Goal: Task Accomplishment & Management: Complete application form

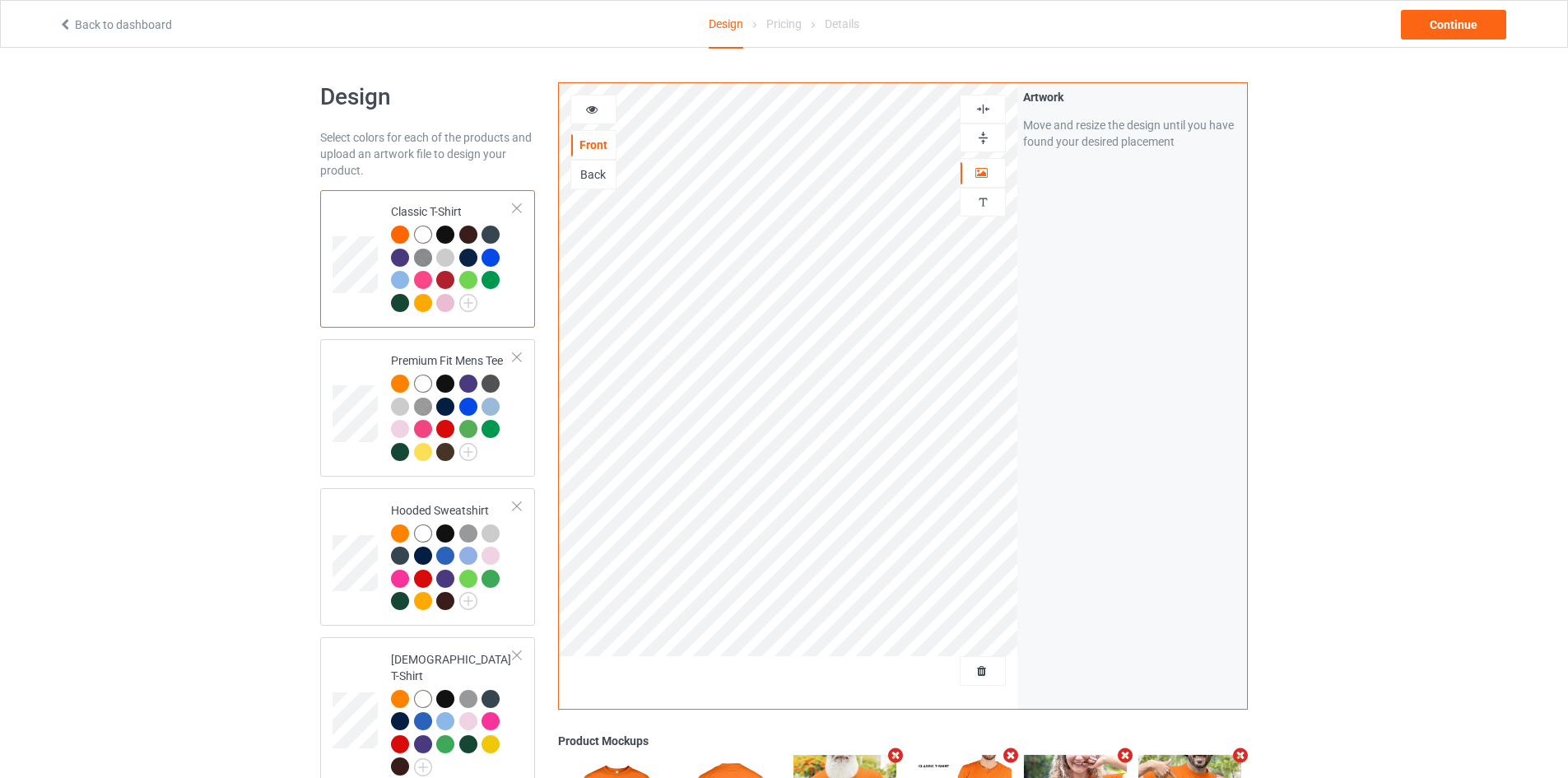
click at [597, 186] on div "Back" at bounding box center [593, 174] width 46 height 29
click at [1496, 494] on div "Design Select colors for each of the products and upload an artwork file to des…" at bounding box center [784, 762] width 1568 height 1429
click at [987, 140] on img at bounding box center [984, 138] width 16 height 16
click at [988, 111] on img at bounding box center [984, 109] width 16 height 16
click at [1310, 265] on div "Design Select colors for each of the products and upload an artwork file to des…" at bounding box center [784, 762] width 1568 height 1429
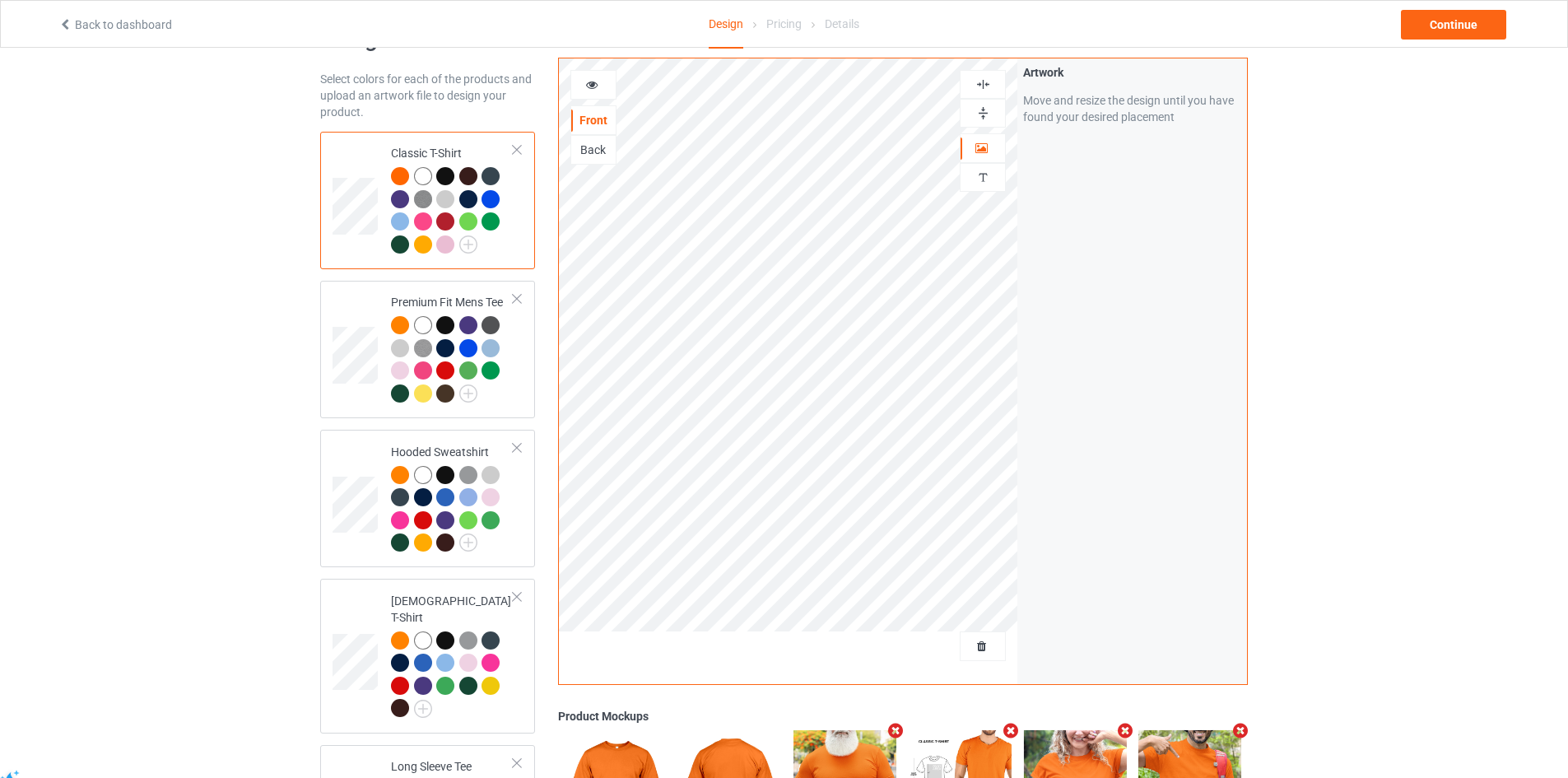
scroll to position [165, 0]
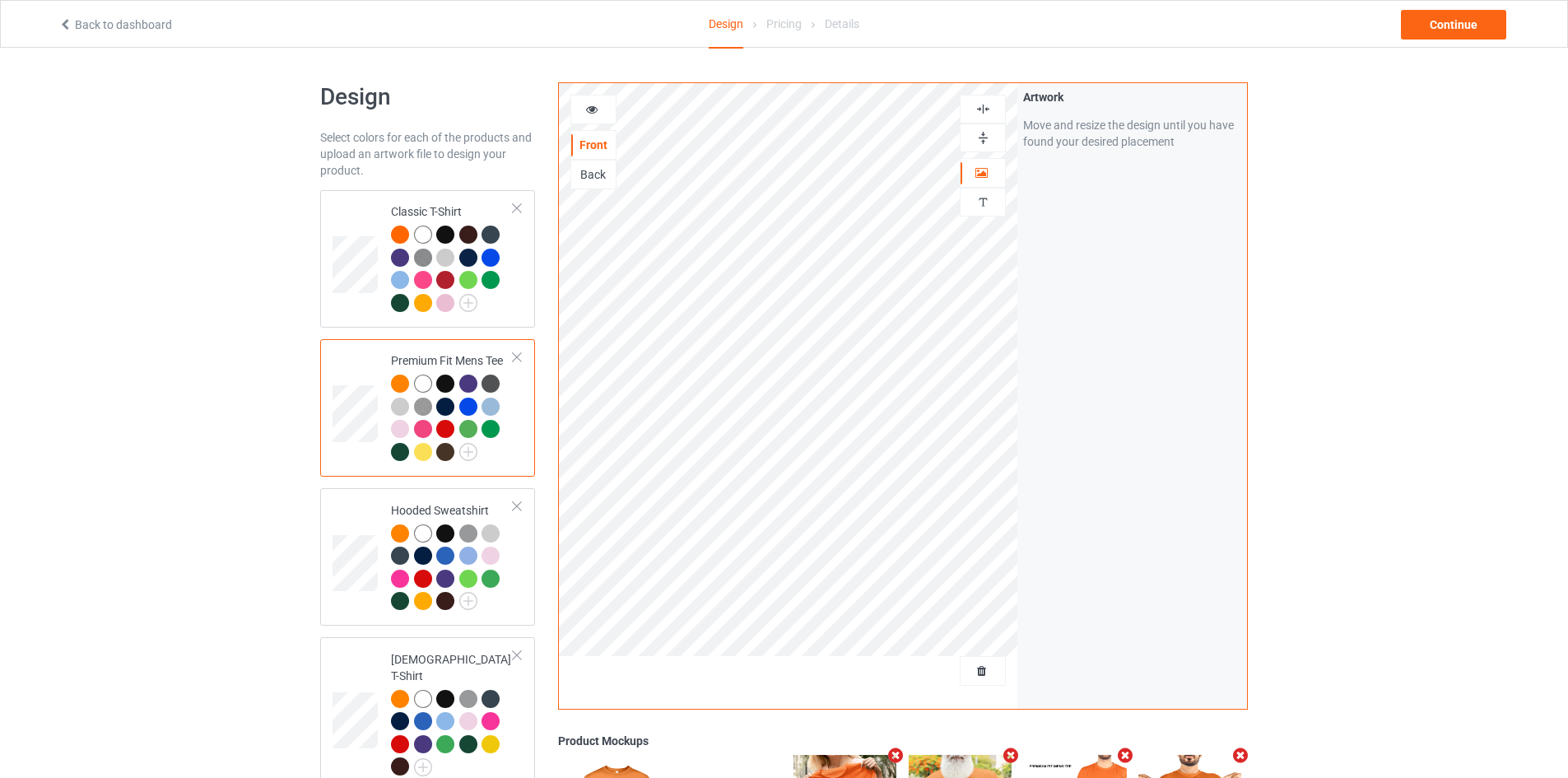
click at [763, 29] on div "Design Pricing Details" at bounding box center [784, 24] width 151 height 47
click at [785, 22] on div "Pricing" at bounding box center [784, 23] width 35 height 46
click at [790, 22] on div "Pricing" at bounding box center [784, 23] width 35 height 46
click at [790, 28] on div "Pricing" at bounding box center [784, 23] width 35 height 46
click at [65, 27] on icon at bounding box center [66, 22] width 14 height 11
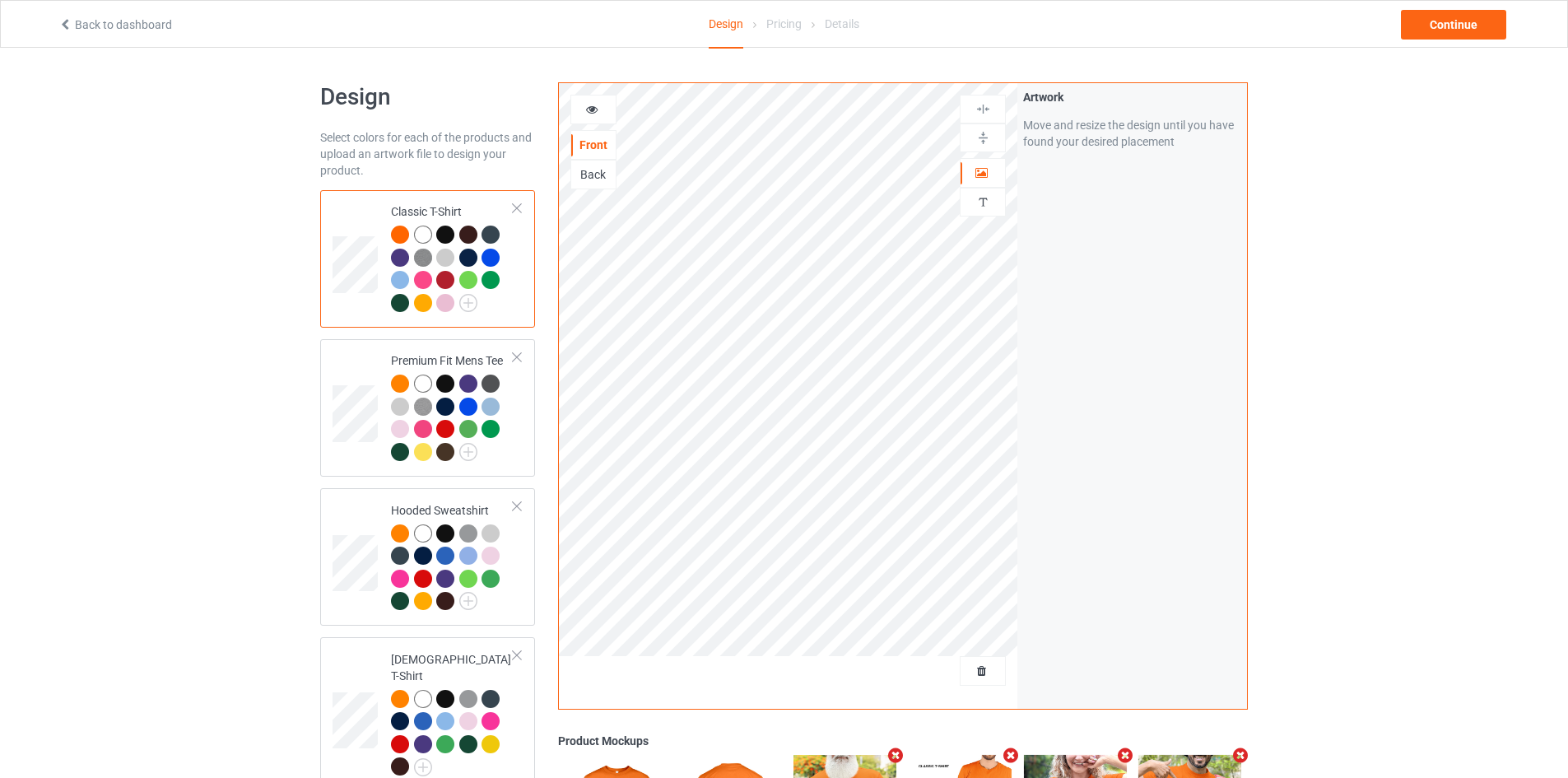
click at [783, 28] on div "Pricing" at bounding box center [784, 23] width 35 height 46
click at [789, 32] on div "Pricing" at bounding box center [784, 23] width 35 height 46
click at [586, 116] on div at bounding box center [594, 109] width 45 height 16
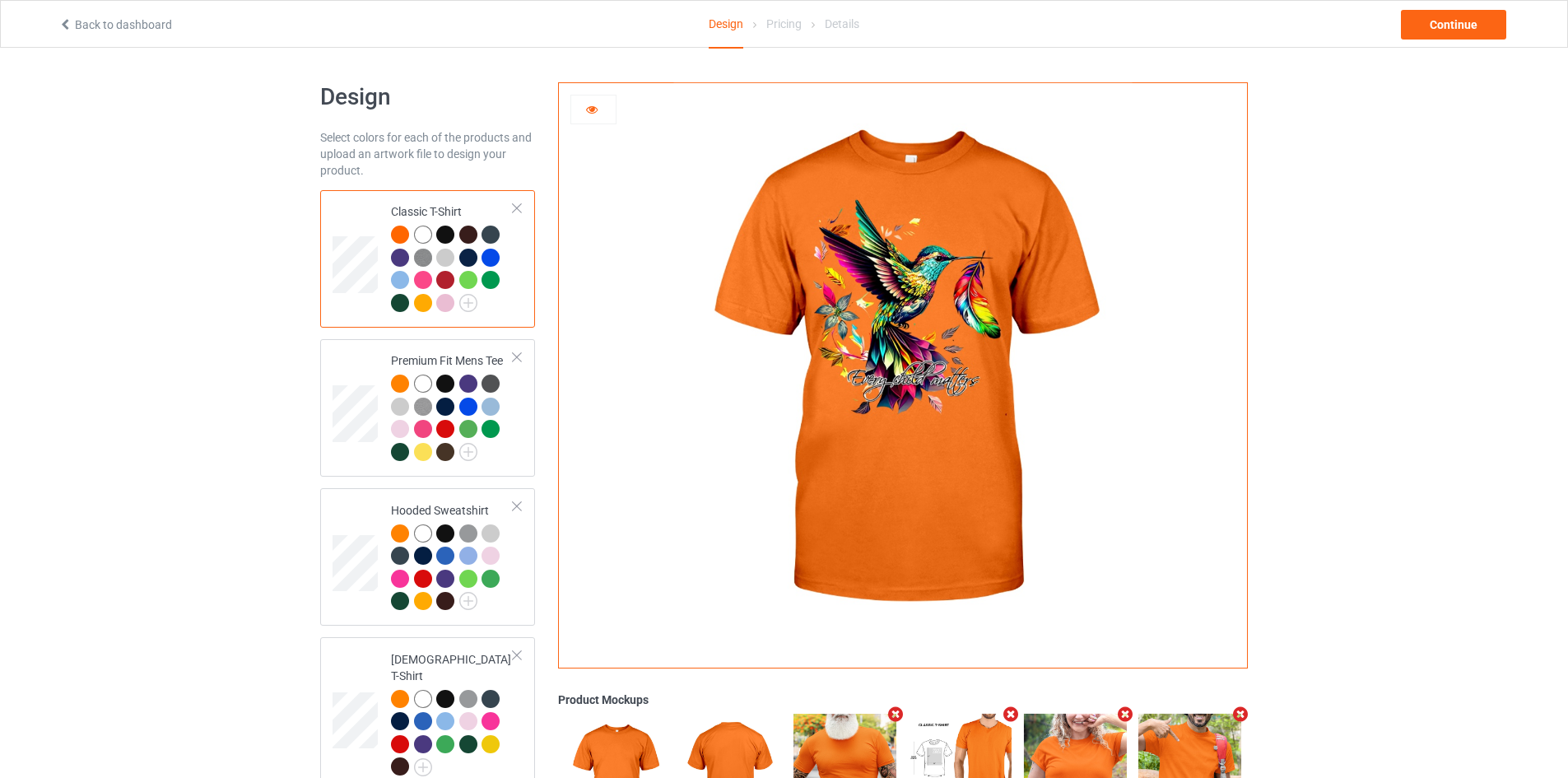
click at [596, 113] on icon at bounding box center [592, 106] width 14 height 11
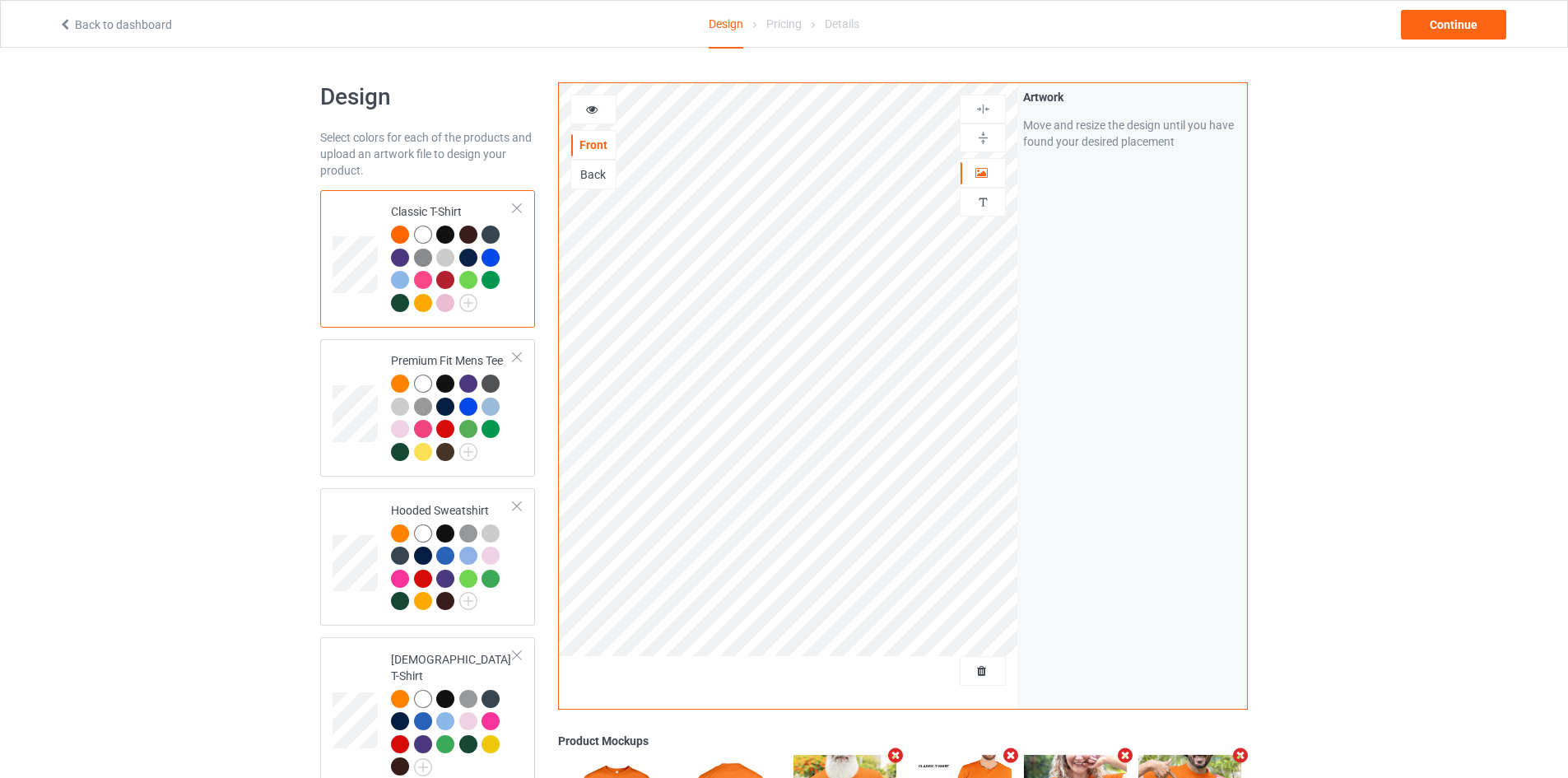
click at [606, 183] on div "Back" at bounding box center [594, 174] width 45 height 16
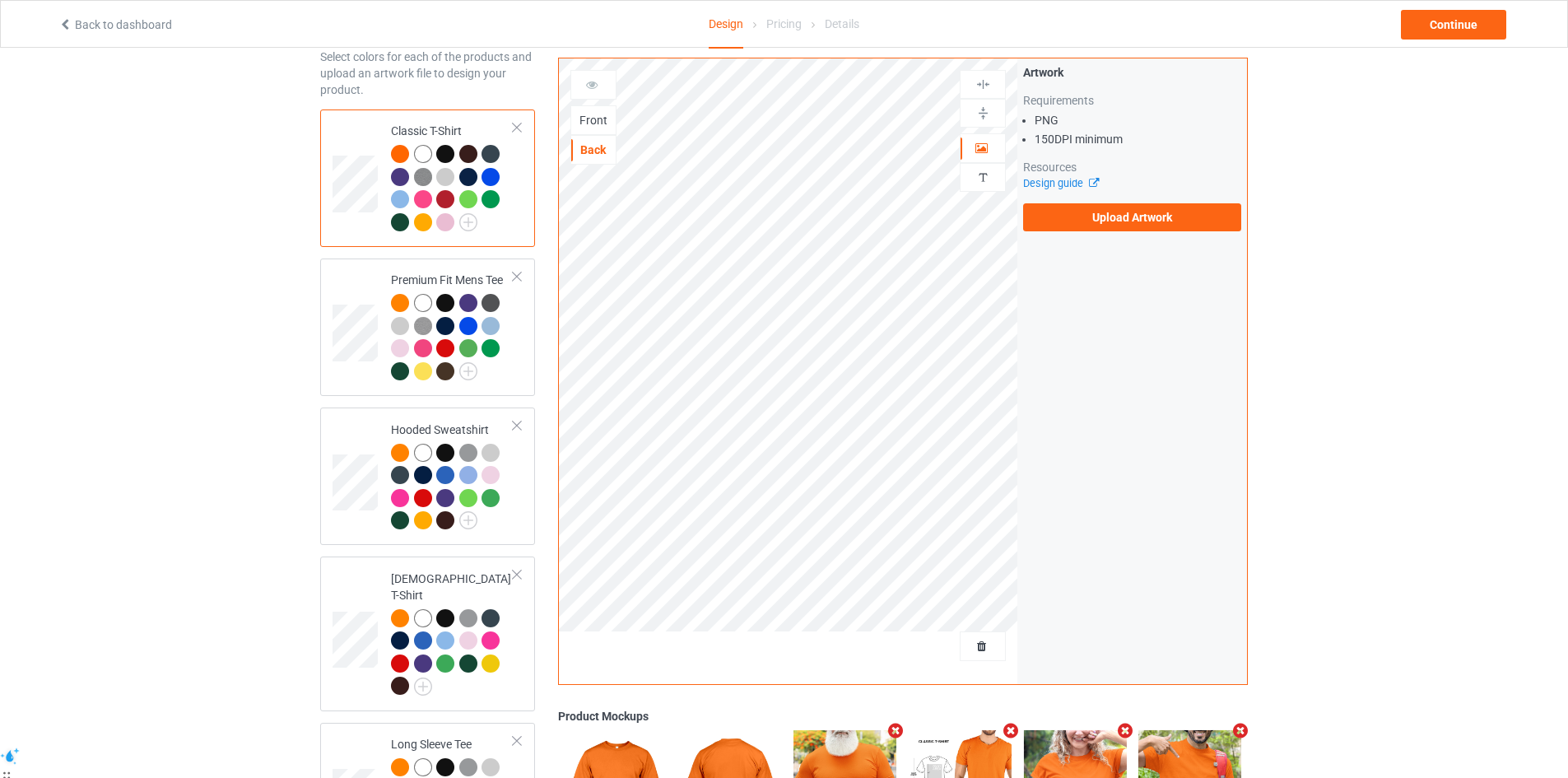
scroll to position [165, 0]
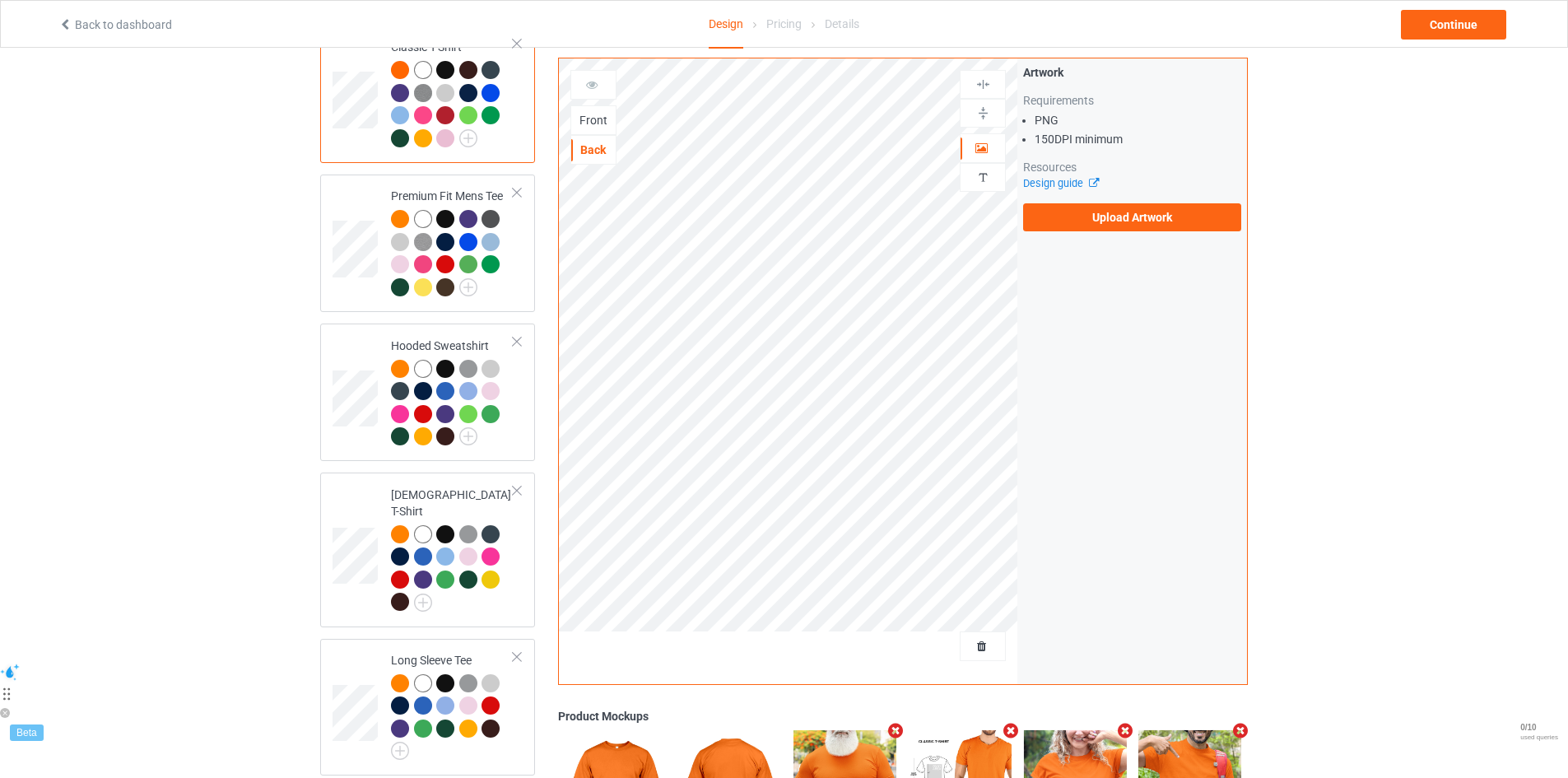
click at [598, 123] on div "Front" at bounding box center [594, 120] width 45 height 16
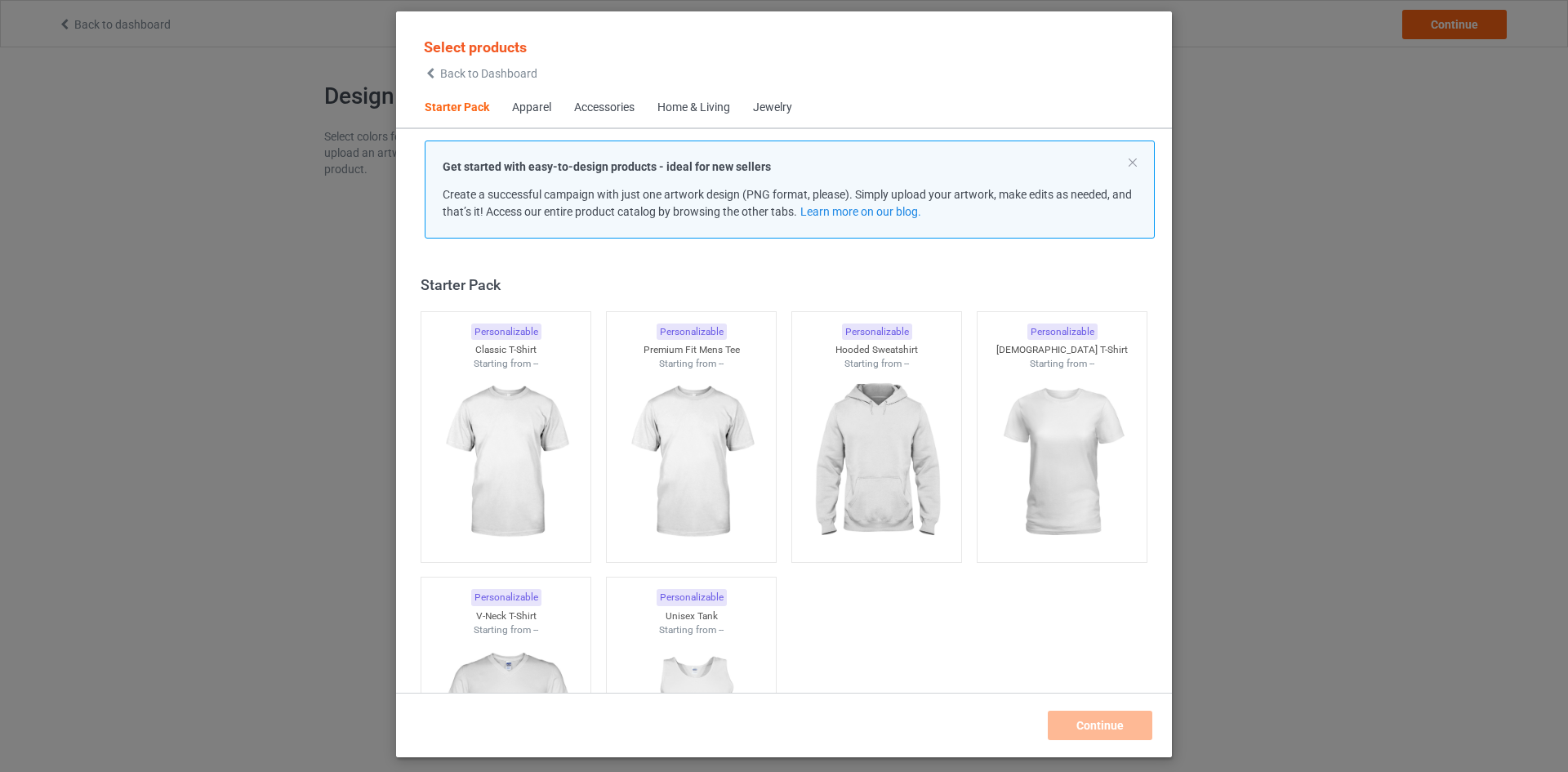
scroll to position [21, 0]
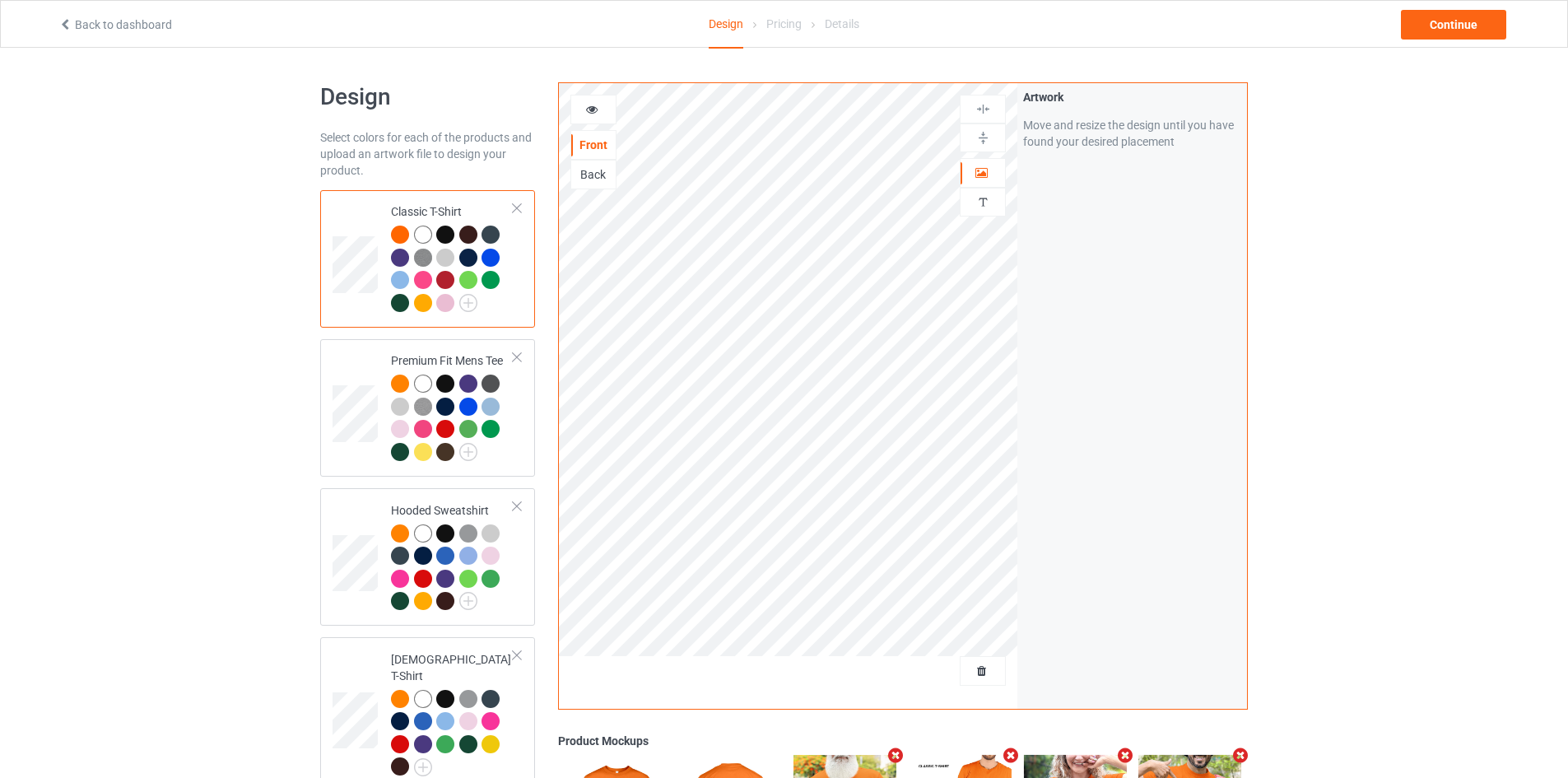
click at [976, 141] on img at bounding box center [984, 138] width 16 height 16
click at [984, 115] on img at bounding box center [984, 109] width 16 height 16
click at [984, 147] on div at bounding box center [982, 137] width 46 height 28
click at [992, 111] on div at bounding box center [983, 109] width 45 height 16
click at [985, 147] on div at bounding box center [982, 137] width 46 height 28
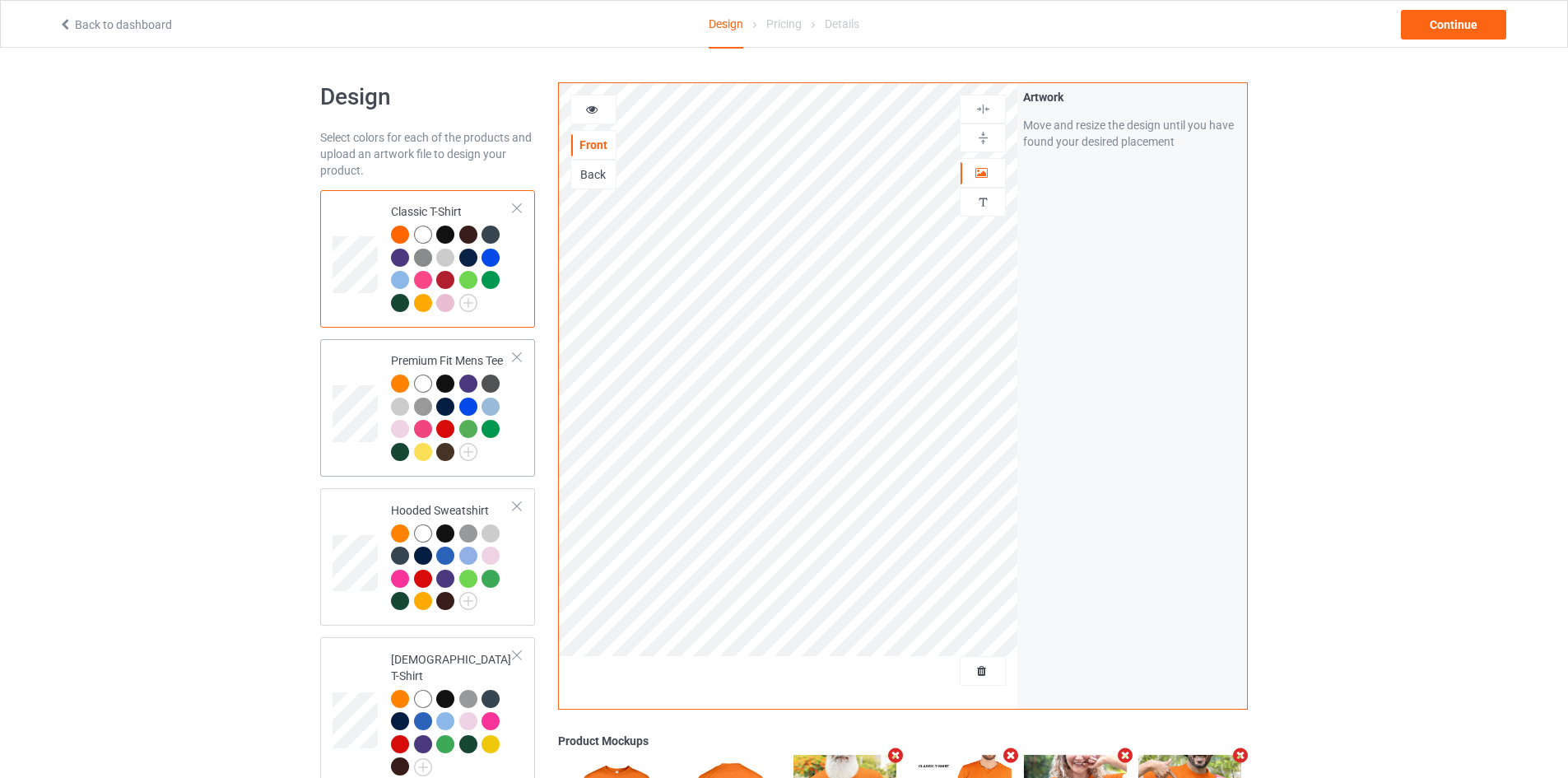
click at [367, 367] on td at bounding box center [357, 408] width 49 height 124
click at [365, 318] on td at bounding box center [357, 259] width 49 height 124
click at [773, 32] on div "Pricing" at bounding box center [784, 23] width 35 height 46
click at [784, 22] on div "Pricing" at bounding box center [784, 23] width 35 height 46
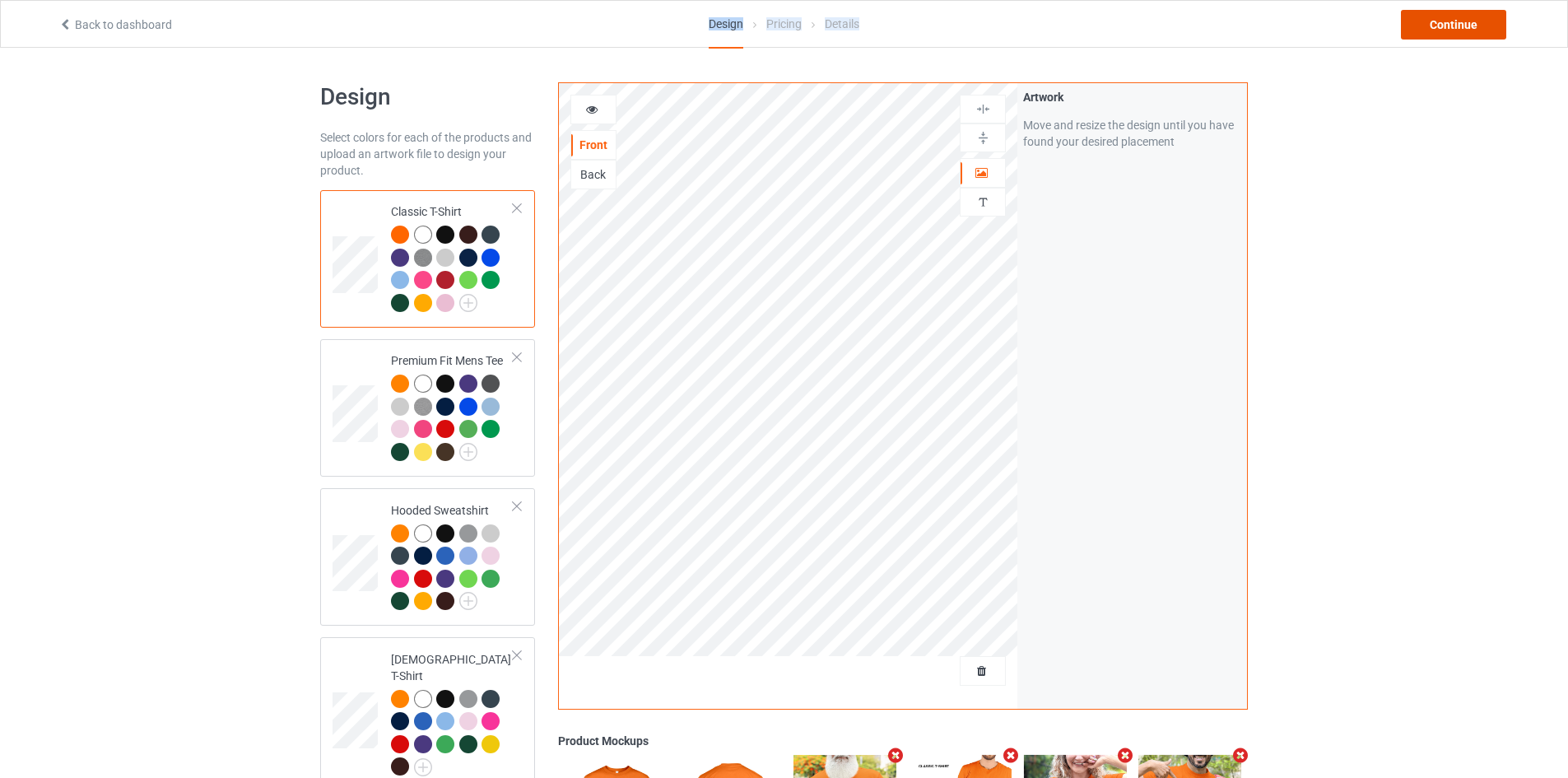
click at [1496, 16] on div "Continue" at bounding box center [1453, 24] width 105 height 29
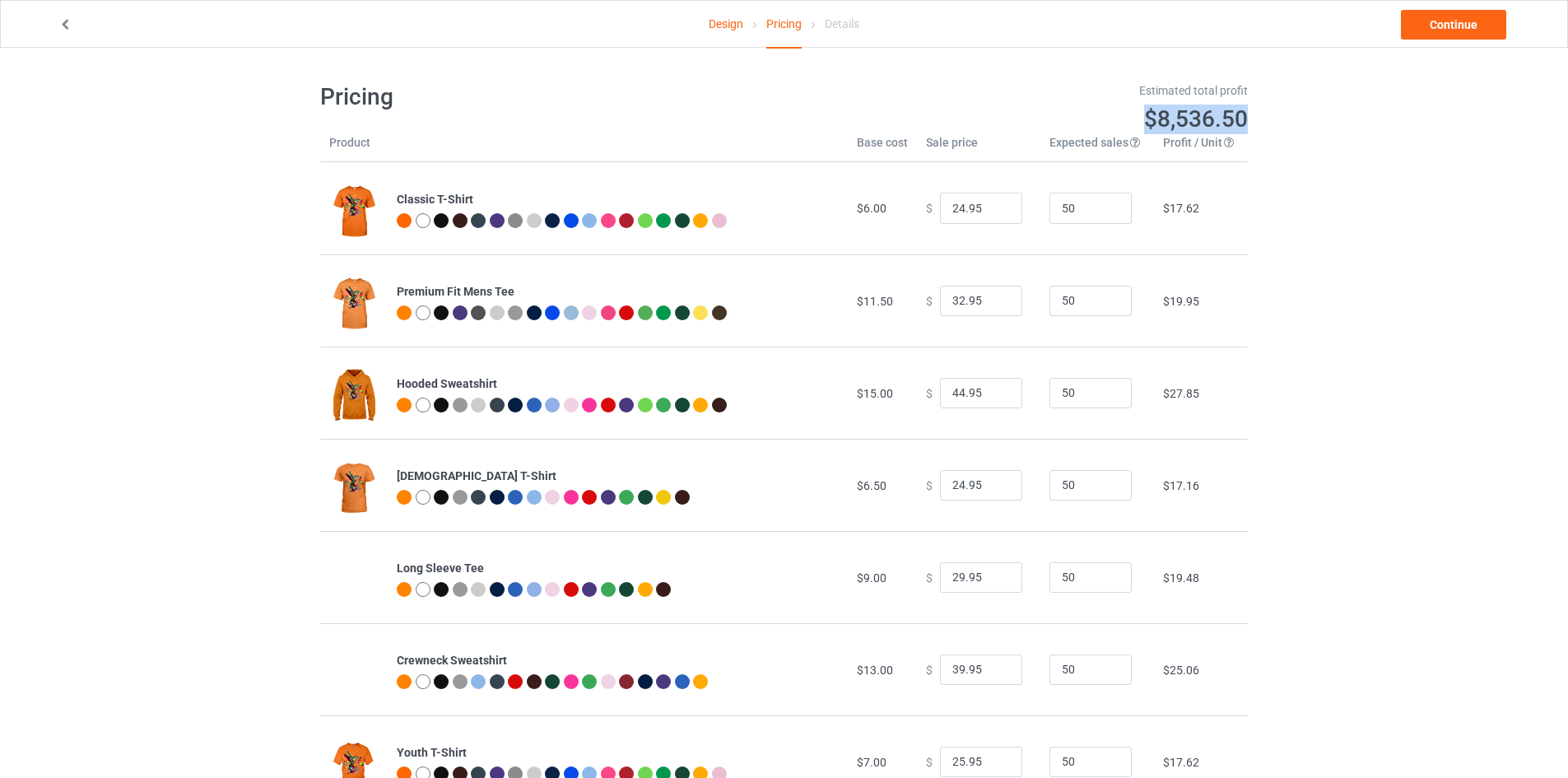
drag, startPoint x: 1127, startPoint y: 116, endPoint x: 1260, endPoint y: 130, distance: 133.7
click at [1260, 130] on div "Design Pricing Details Continue Pricing Estimated total profit $8,536.50 Produc…" at bounding box center [784, 491] width 1568 height 887
click at [1275, 129] on div "Design Pricing Details Continue Pricing Estimated total profit $8,536.50 Produc…" at bounding box center [784, 491] width 1568 height 887
click at [1118, 94] on div "Estimated total profit" at bounding box center [1021, 90] width 453 height 16
drag, startPoint x: 1123, startPoint y: 85, endPoint x: 1196, endPoint y: 104, distance: 75.4
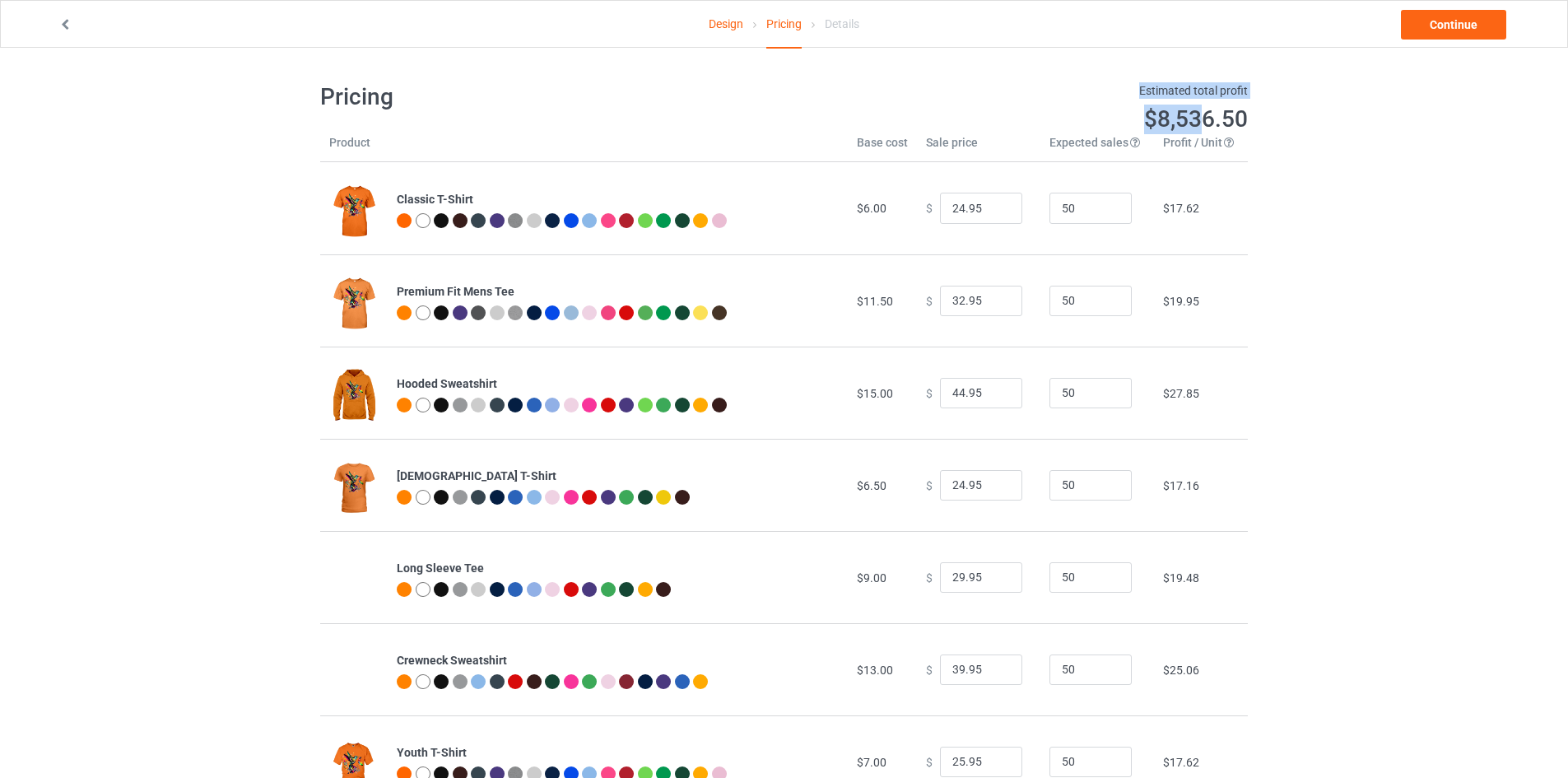
click at [1196, 104] on div "Estimated total profit $8,536.50" at bounding box center [1021, 108] width 453 height 52
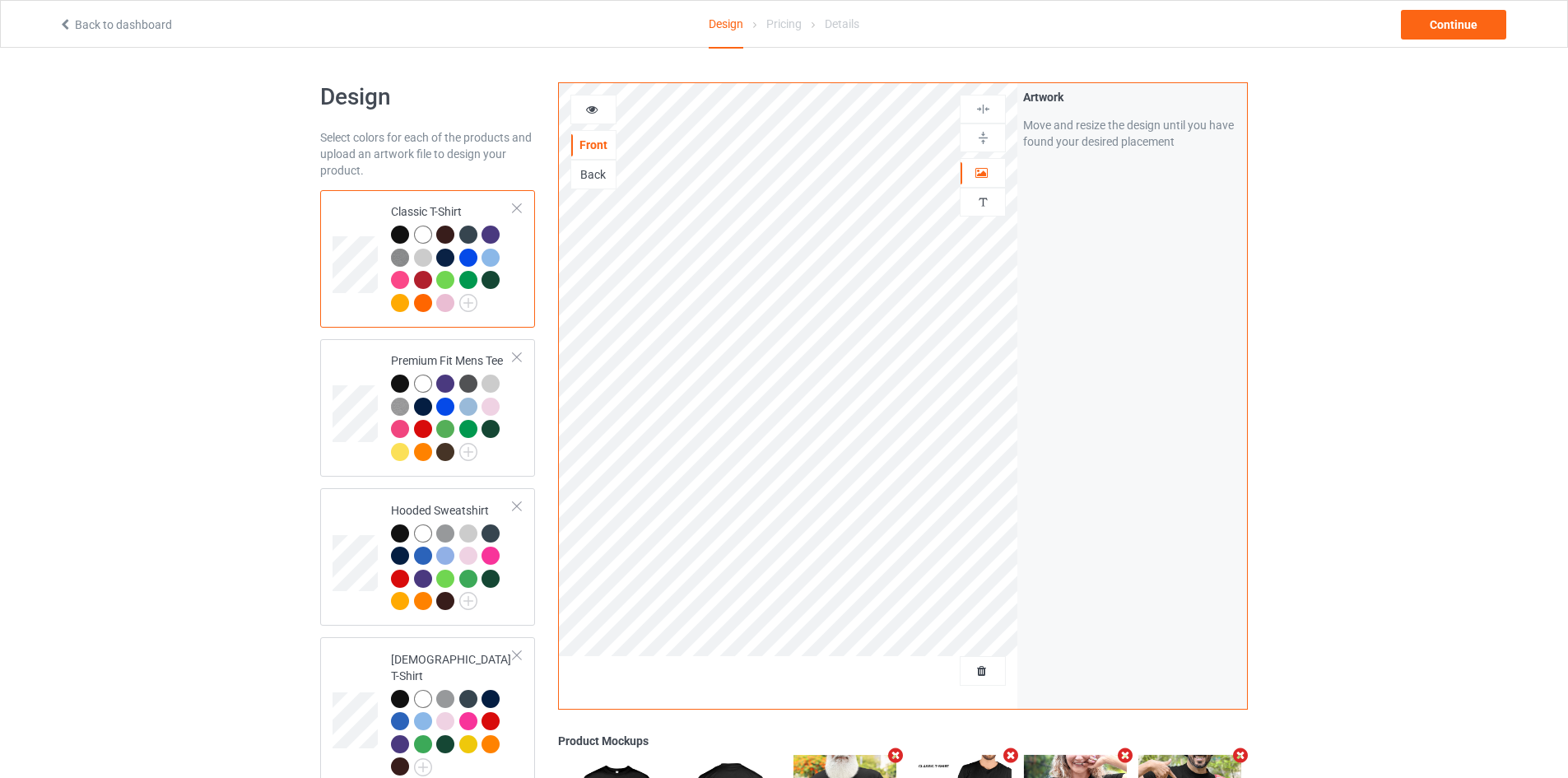
click at [984, 141] on img at bounding box center [984, 138] width 16 height 16
click at [986, 106] on img at bounding box center [984, 109] width 16 height 16
click at [986, 143] on img at bounding box center [984, 138] width 16 height 16
click at [984, 108] on img at bounding box center [984, 109] width 16 height 16
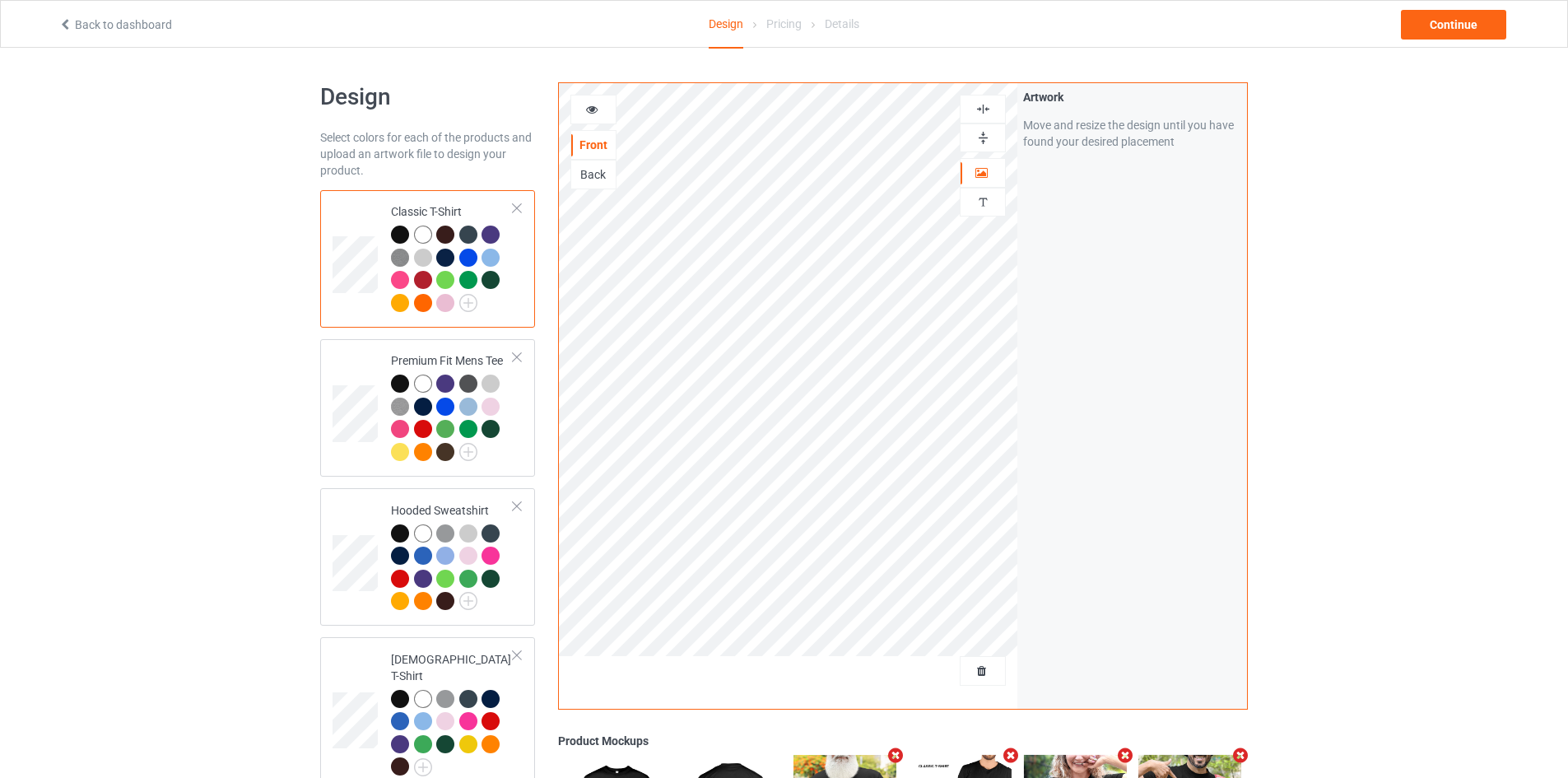
click at [984, 108] on img at bounding box center [984, 109] width 16 height 16
click at [1423, 35] on div "Continue" at bounding box center [1453, 24] width 105 height 29
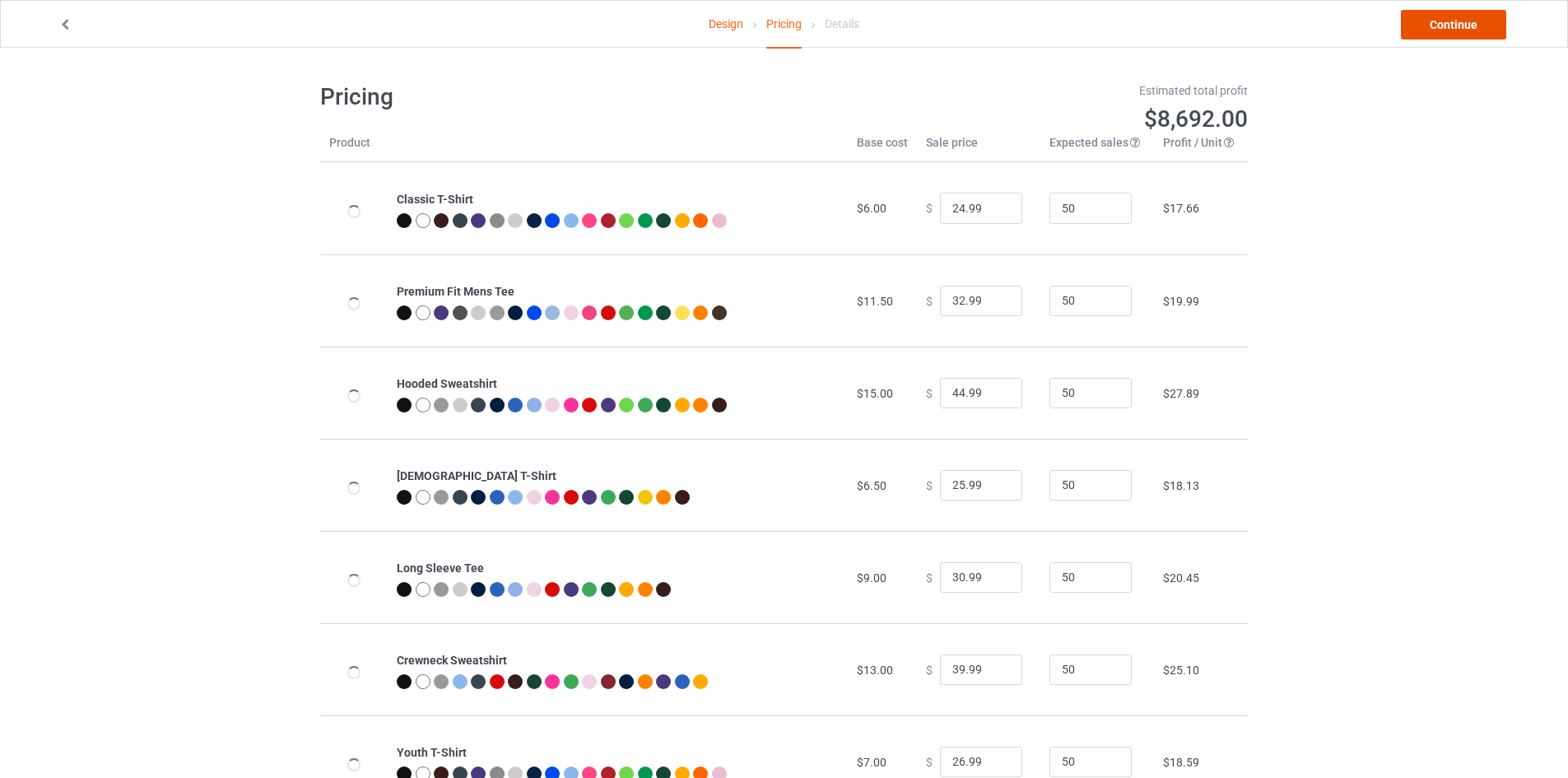
click at [1455, 17] on link "Continue" at bounding box center [1453, 24] width 105 height 29
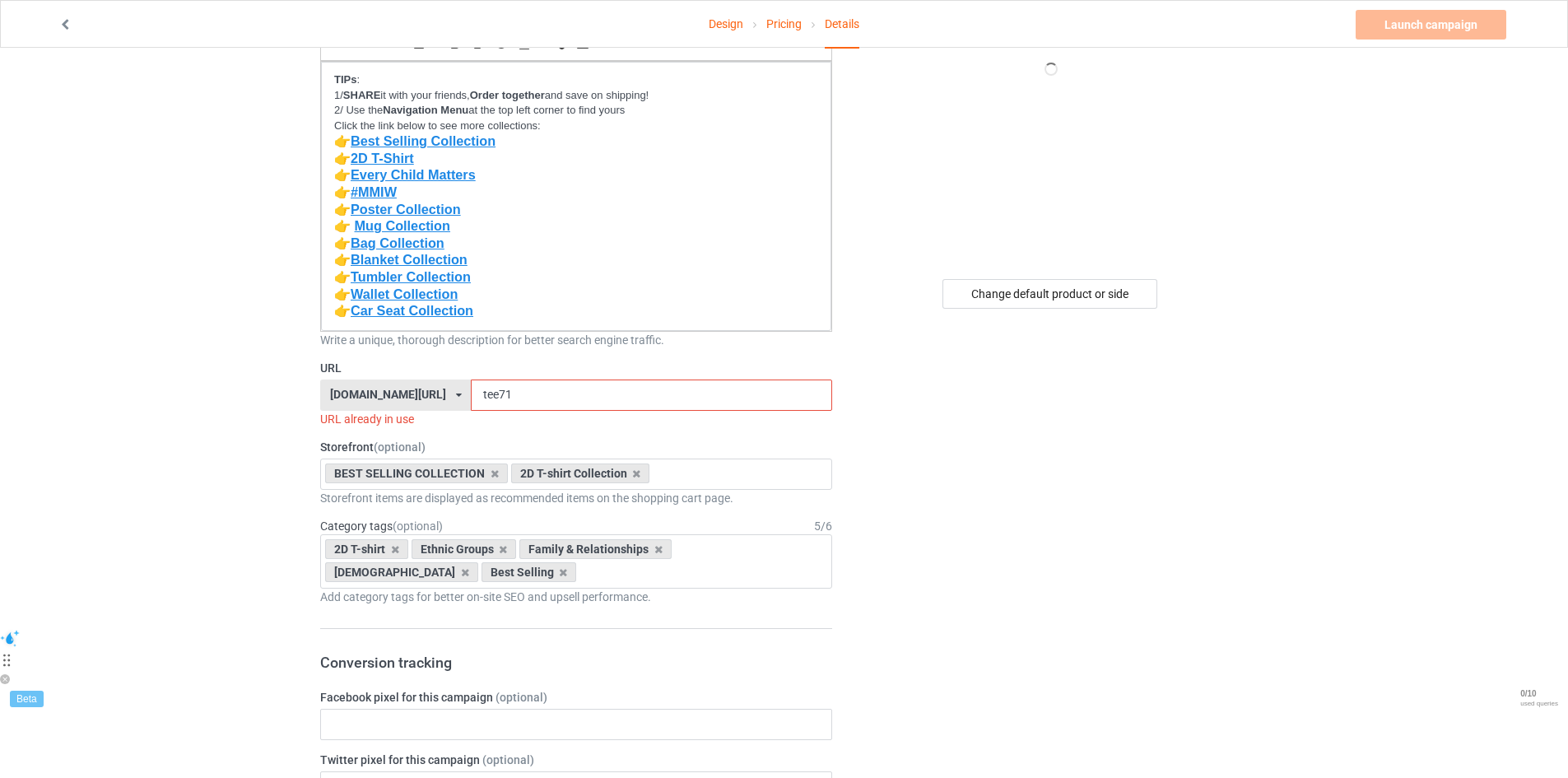
scroll to position [411, 0]
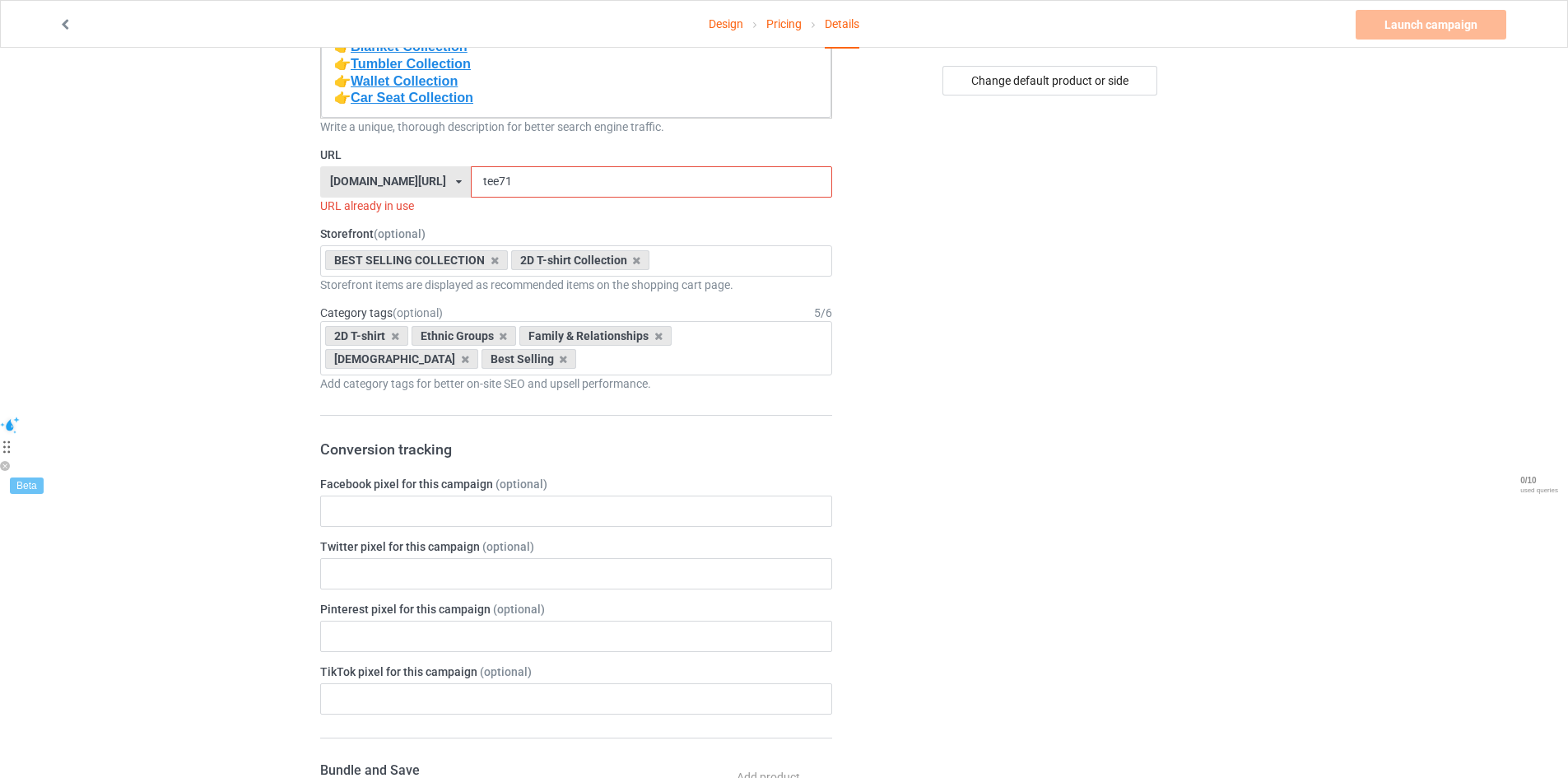
click at [455, 184] on div "nativepridestores.com/ bestgiftnative.com/ giftnativestore.com/ nativeamericanl…" at bounding box center [395, 182] width 151 height 31
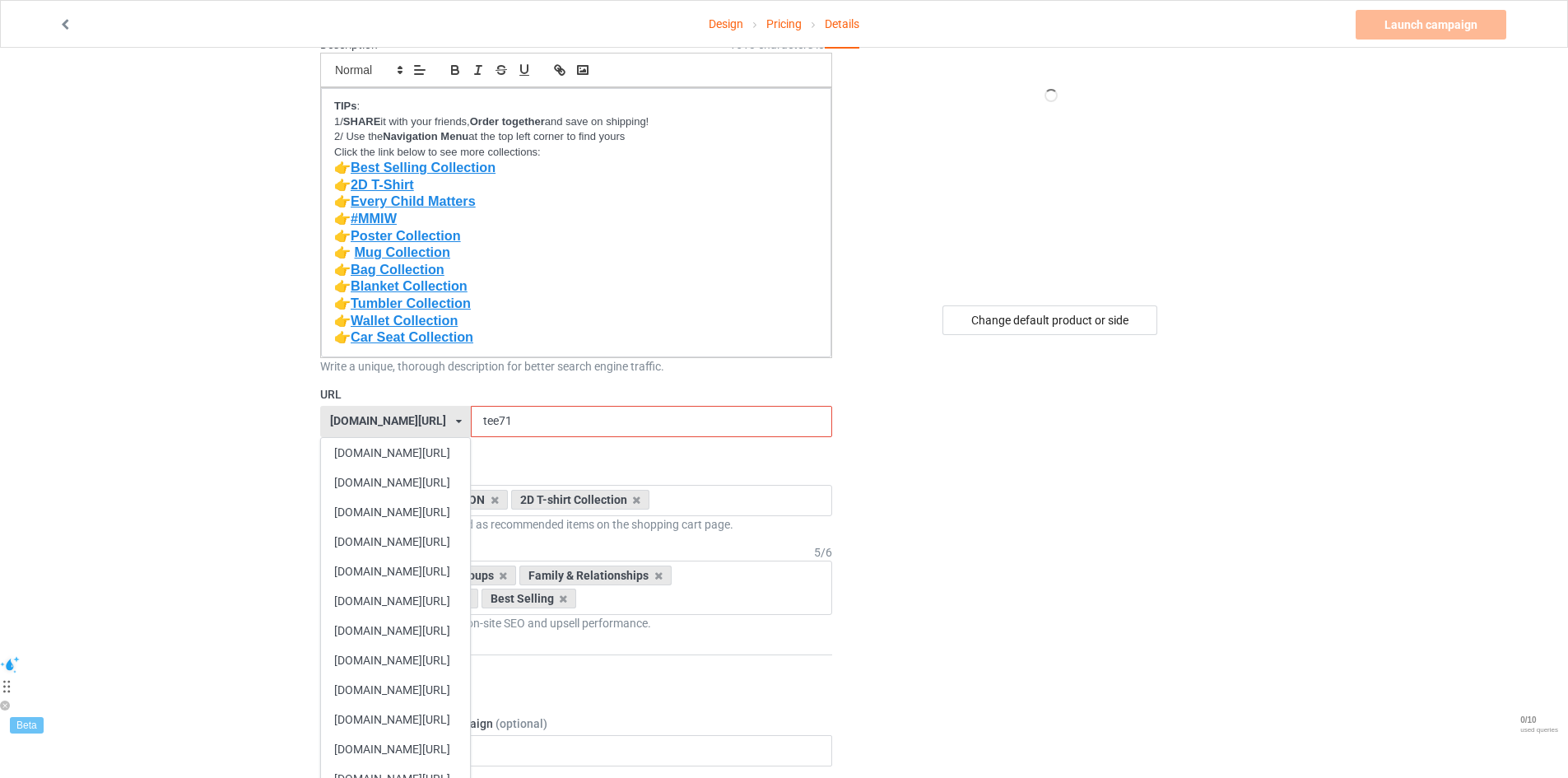
scroll to position [329, 0]
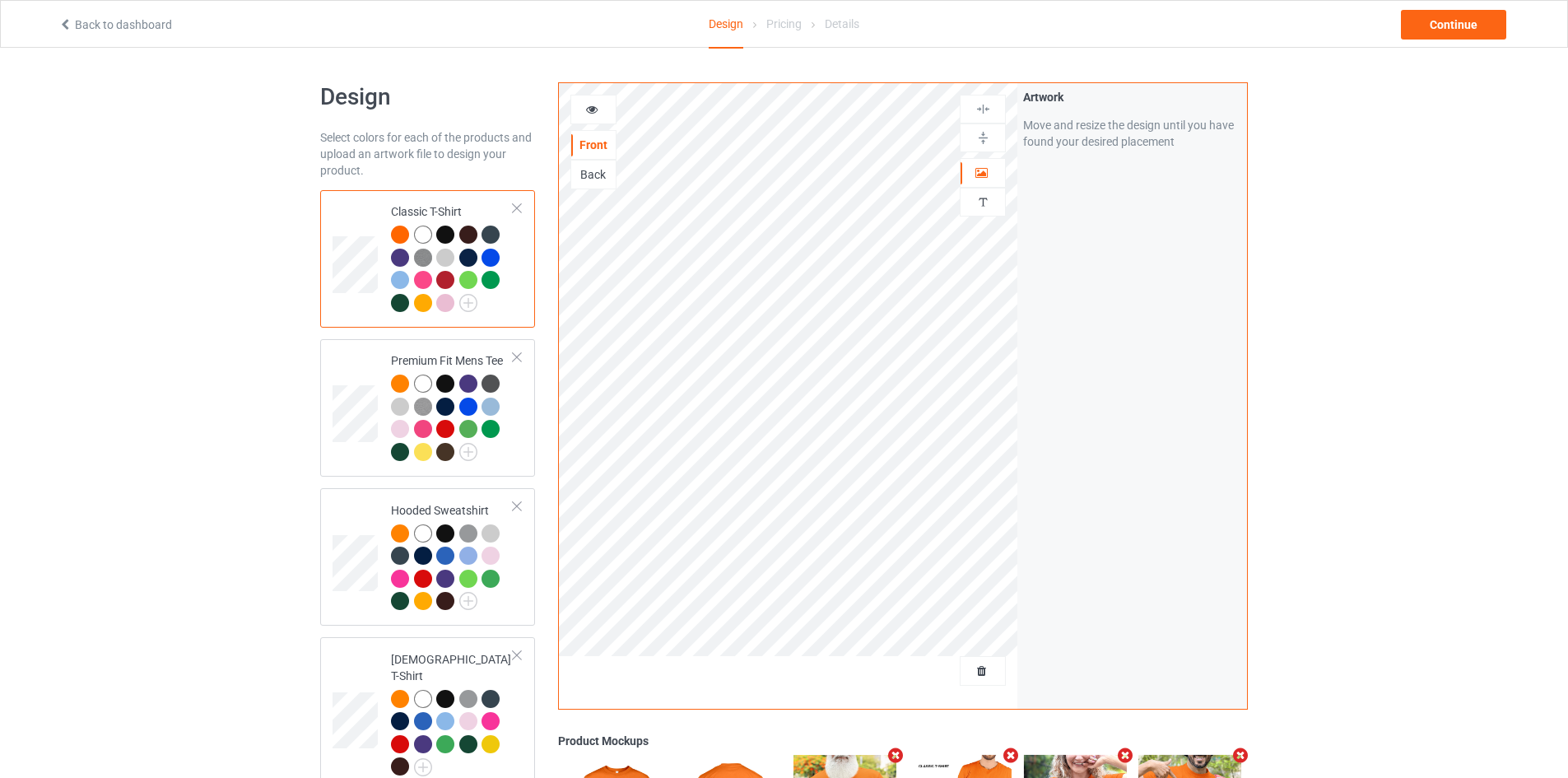
click at [988, 113] on img at bounding box center [984, 109] width 16 height 16
click at [988, 133] on img at bounding box center [984, 138] width 16 height 16
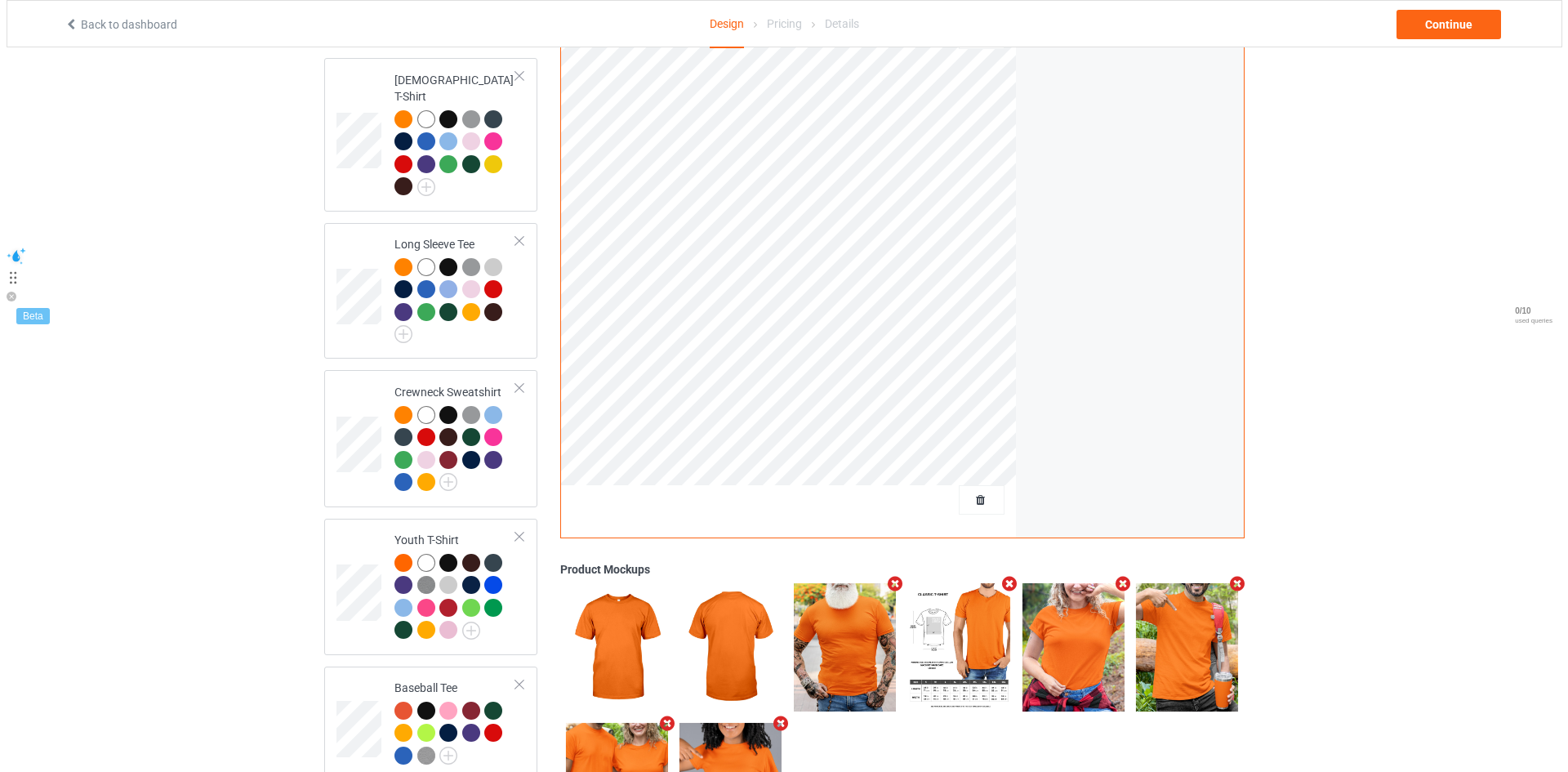
scroll to position [684, 0]
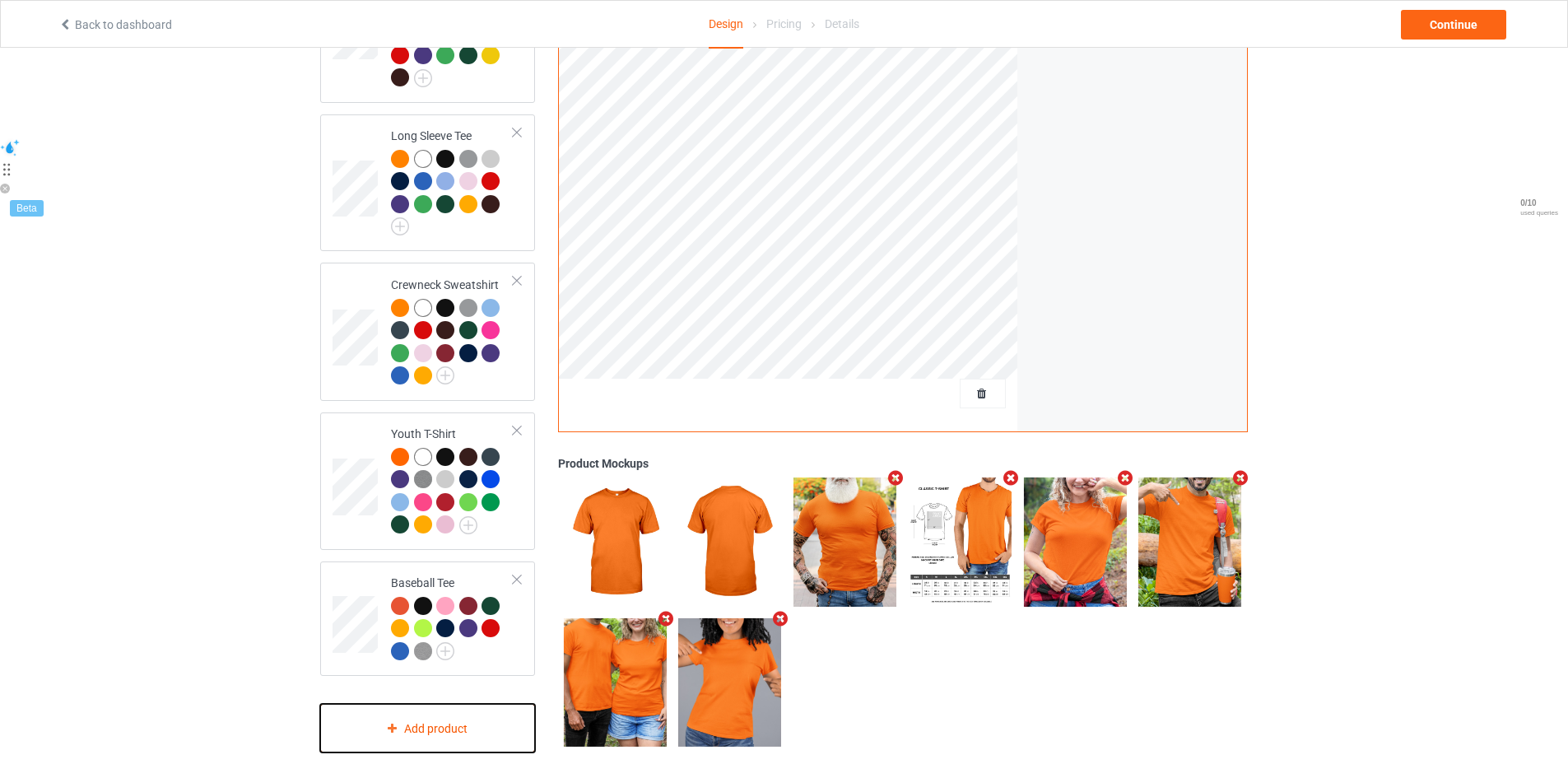
click at [490, 714] on div "Add product" at bounding box center [427, 728] width 215 height 48
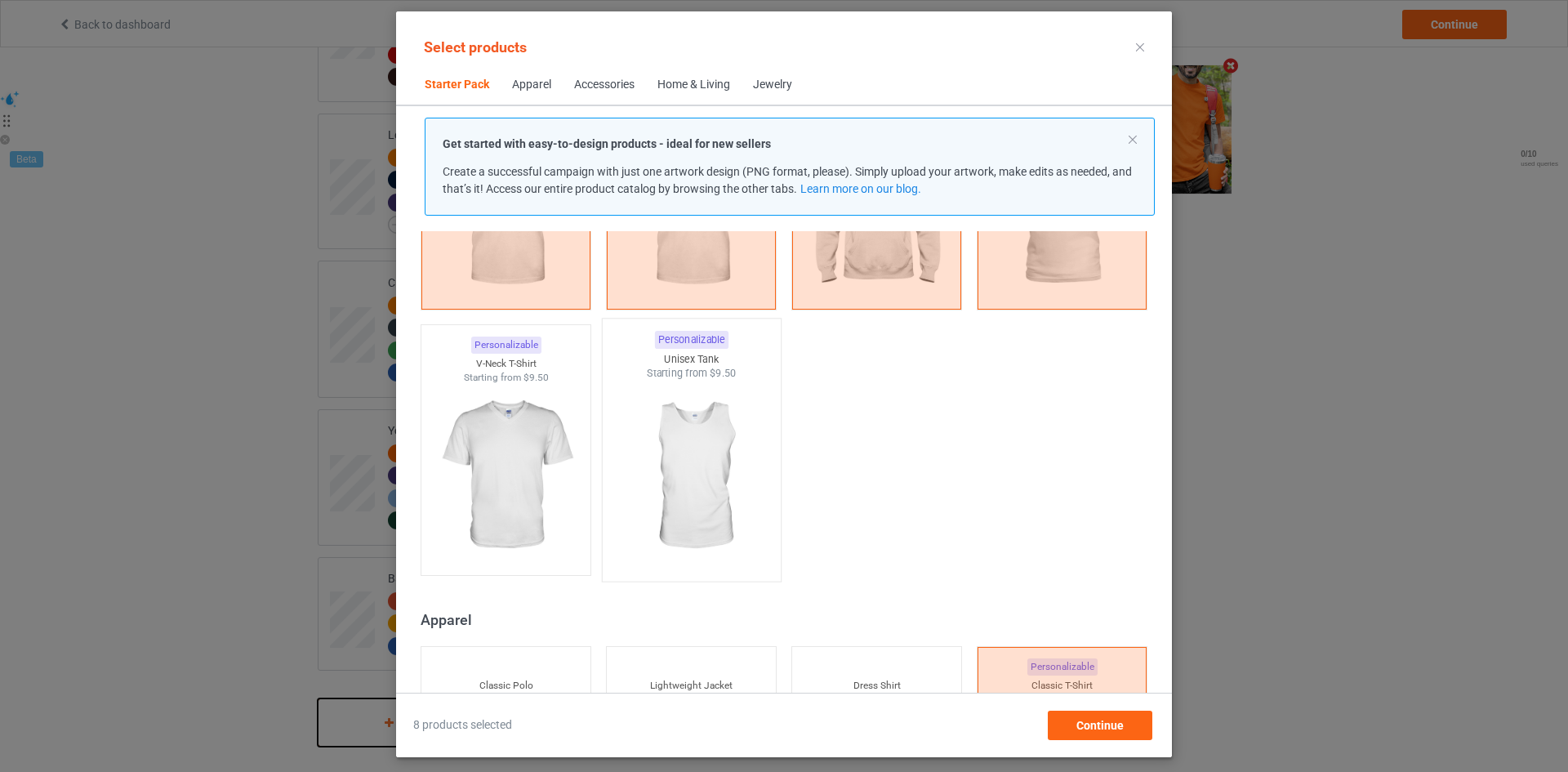
scroll to position [266, 0]
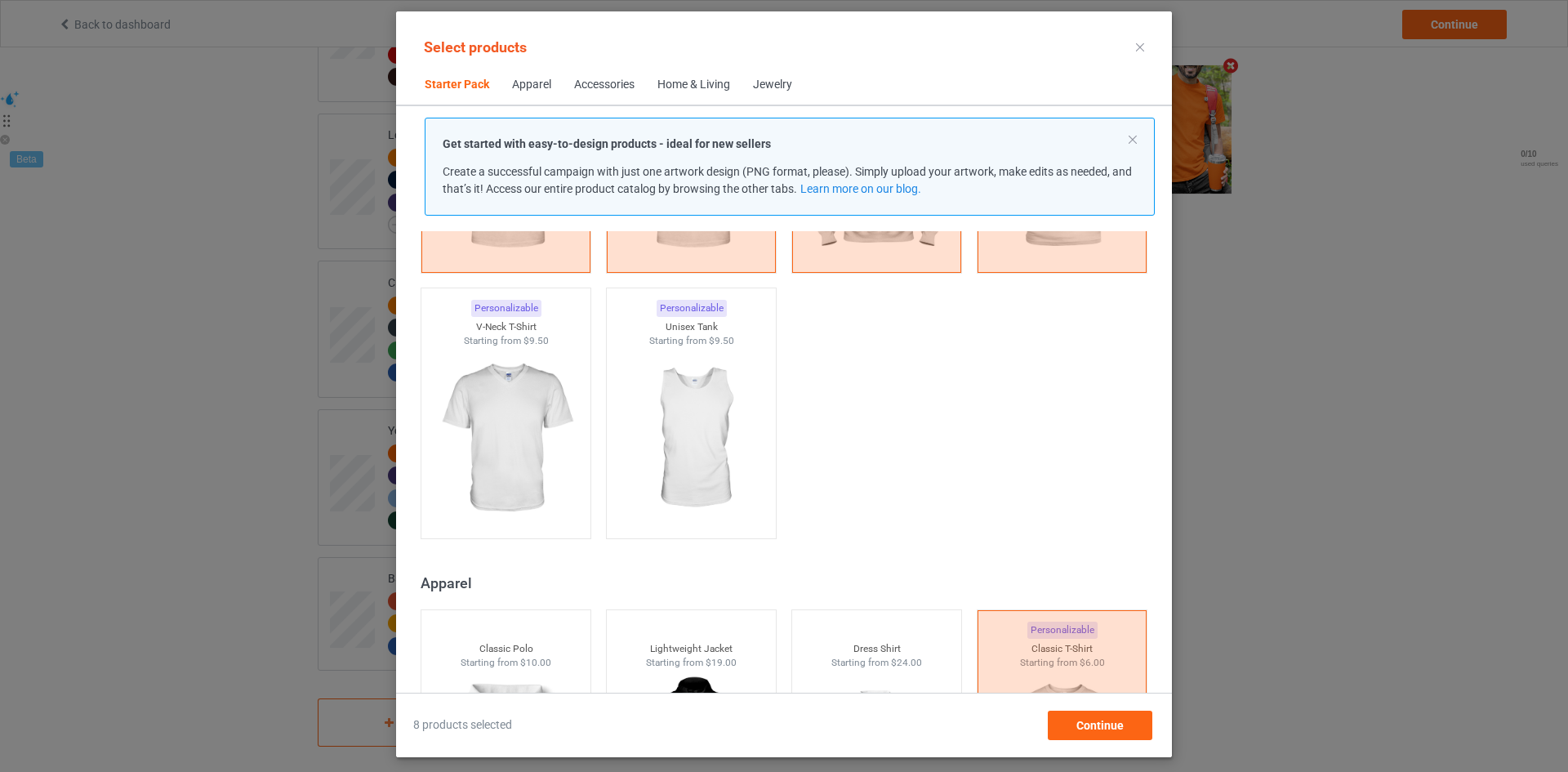
click at [213, 321] on div "Select products Starter Pack Apparel Accessories Home & Living Jewelry Get star…" at bounding box center [784, 386] width 1568 height 772
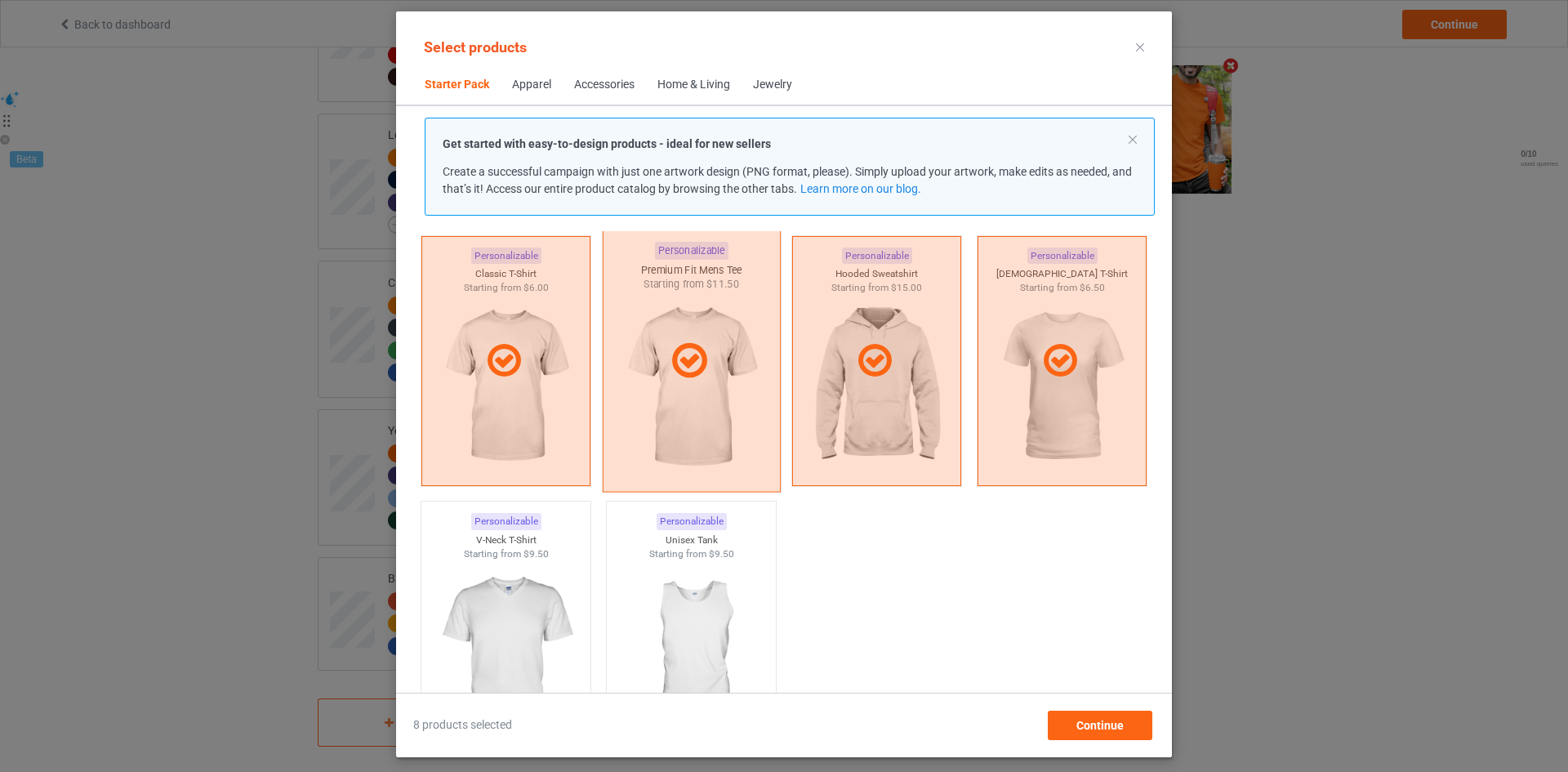
scroll to position [0, 0]
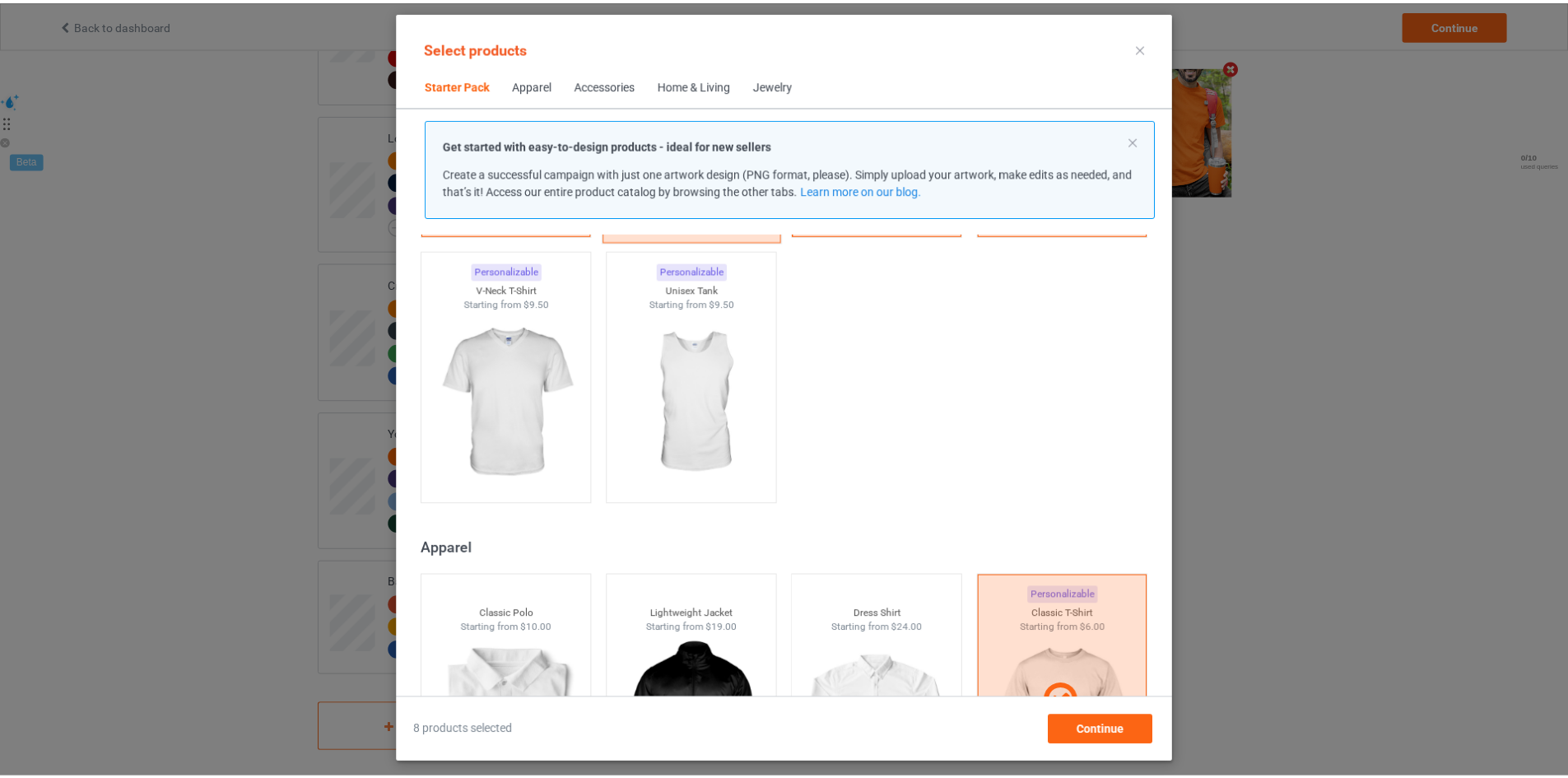
scroll to position [165, 0]
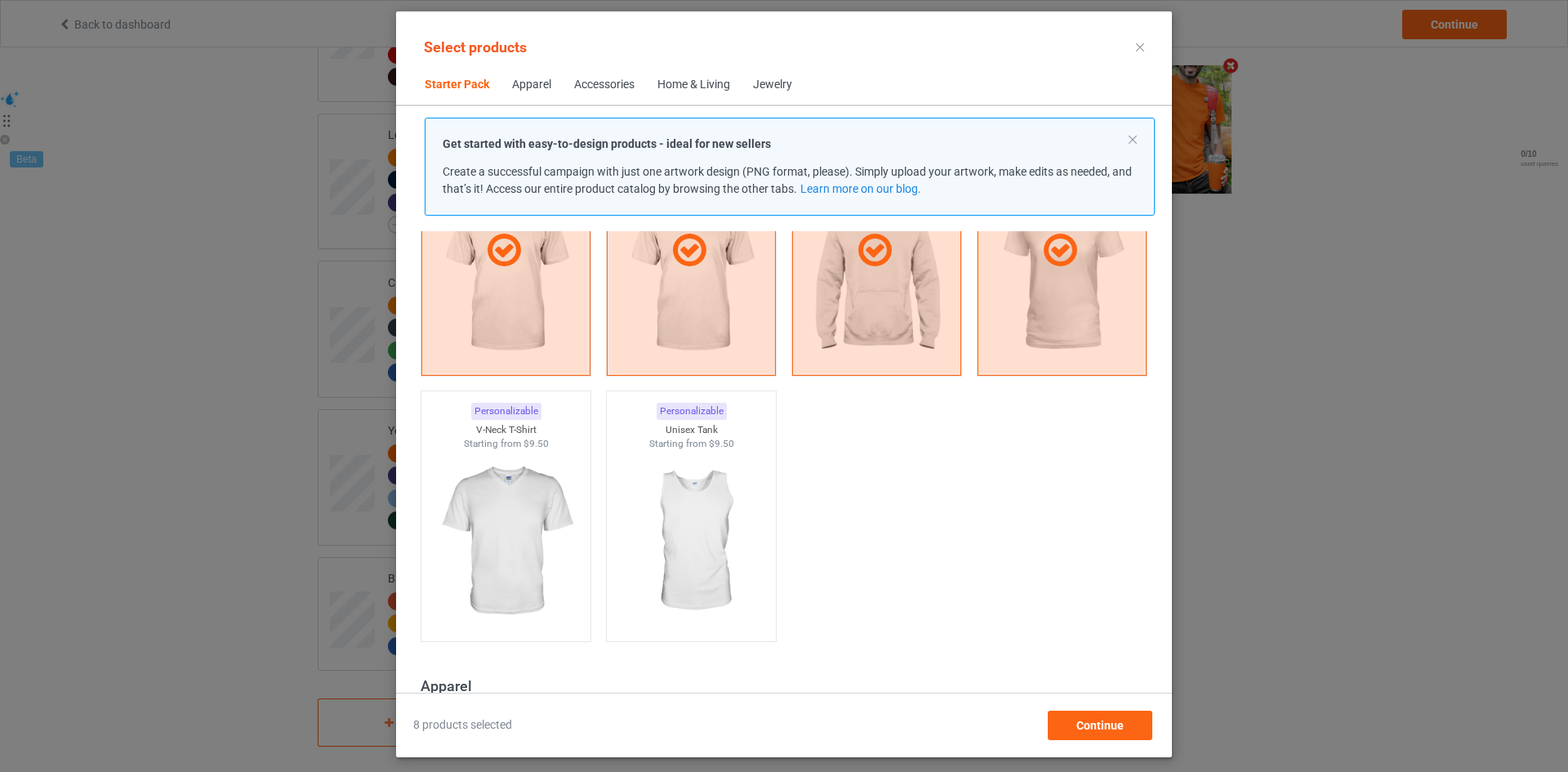
click at [1138, 44] on icon at bounding box center [1140, 48] width 9 height 9
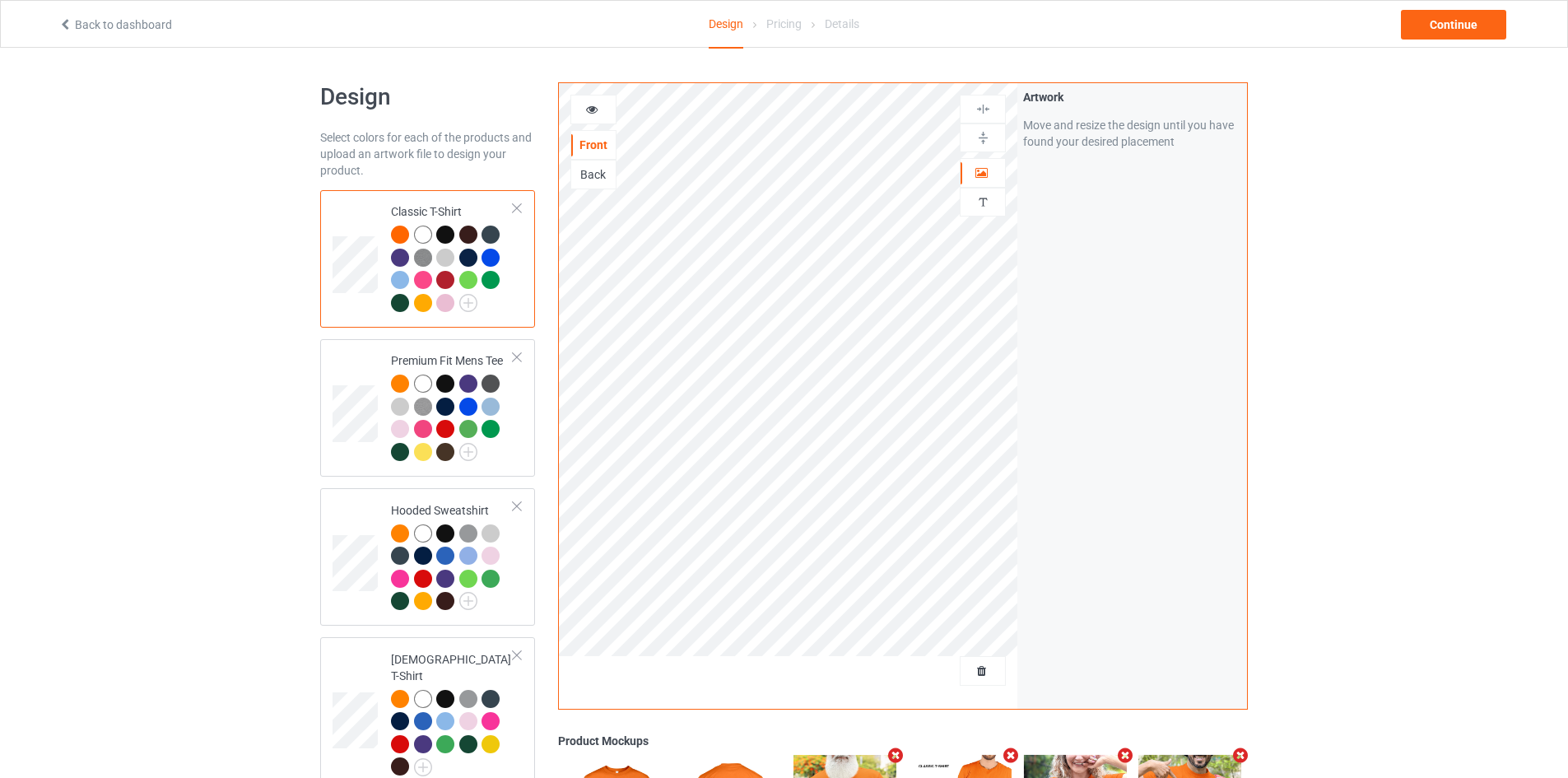
click at [985, 133] on img at bounding box center [984, 138] width 16 height 16
click at [988, 110] on img at bounding box center [984, 109] width 16 height 16
click at [133, 392] on div "Design Select colors for each of the products and upload an artwork file to des…" at bounding box center [784, 762] width 1568 height 1429
click at [1420, 426] on div "Design Select colors for each of the products and upload an artwork file to des…" at bounding box center [784, 762] width 1568 height 1429
click at [119, 418] on div "Design Select colors for each of the products and upload an artwork file to des…" at bounding box center [784, 762] width 1568 height 1429
